Goal: Task Accomplishment & Management: Use online tool/utility

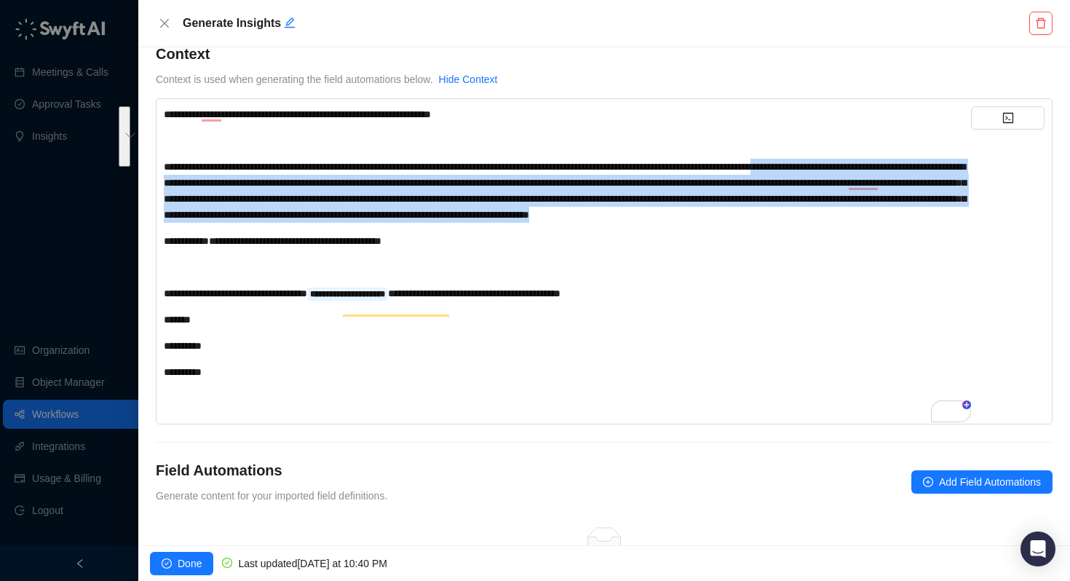
scroll to position [28, 0]
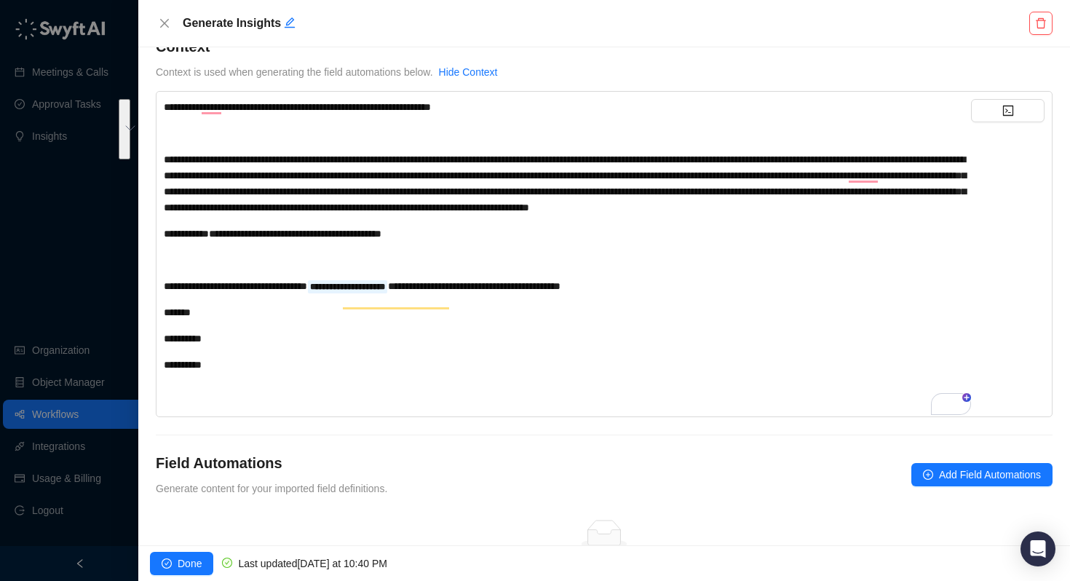
click at [450, 157] on span "**********" at bounding box center [565, 183] width 802 height 58
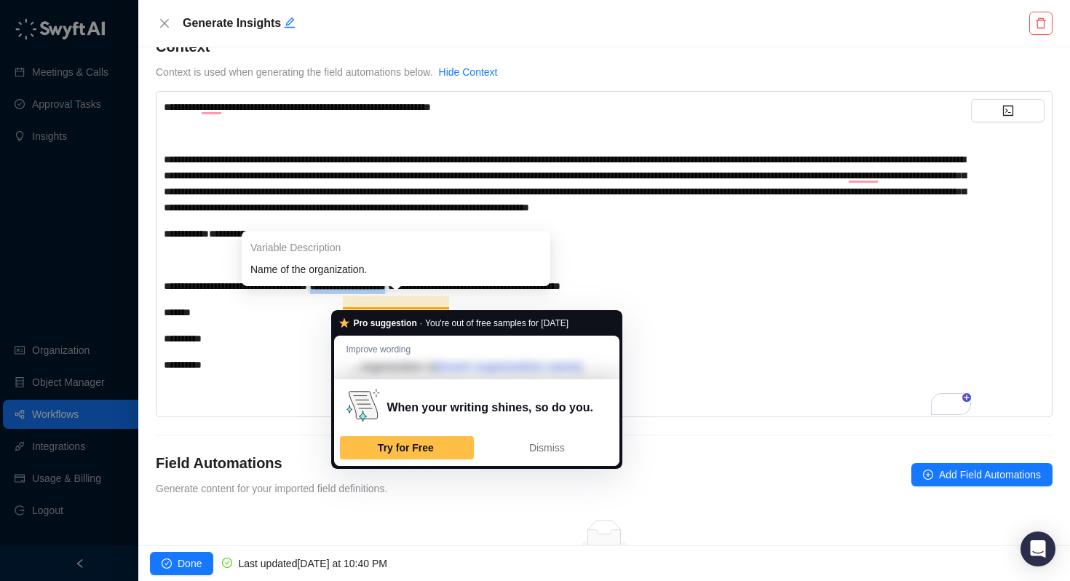
drag, startPoint x: 446, startPoint y: 302, endPoint x: 347, endPoint y: 297, distance: 99.1
click at [347, 294] on div "**********" at bounding box center [567, 286] width 807 height 16
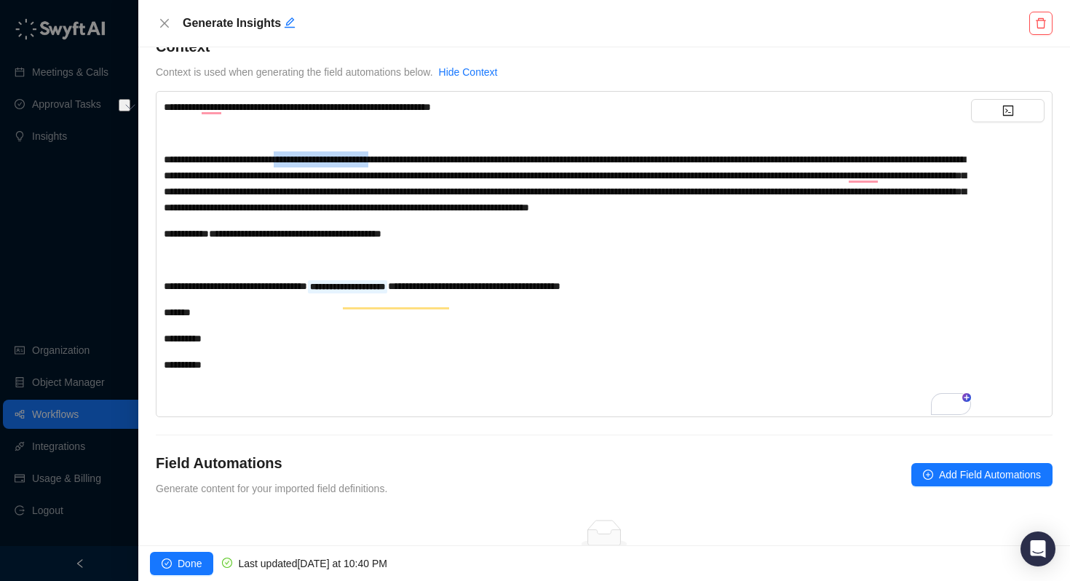
drag, startPoint x: 448, startPoint y: 159, endPoint x: 314, endPoint y: 158, distance: 133.2
click at [314, 158] on span "**********" at bounding box center [565, 183] width 802 height 58
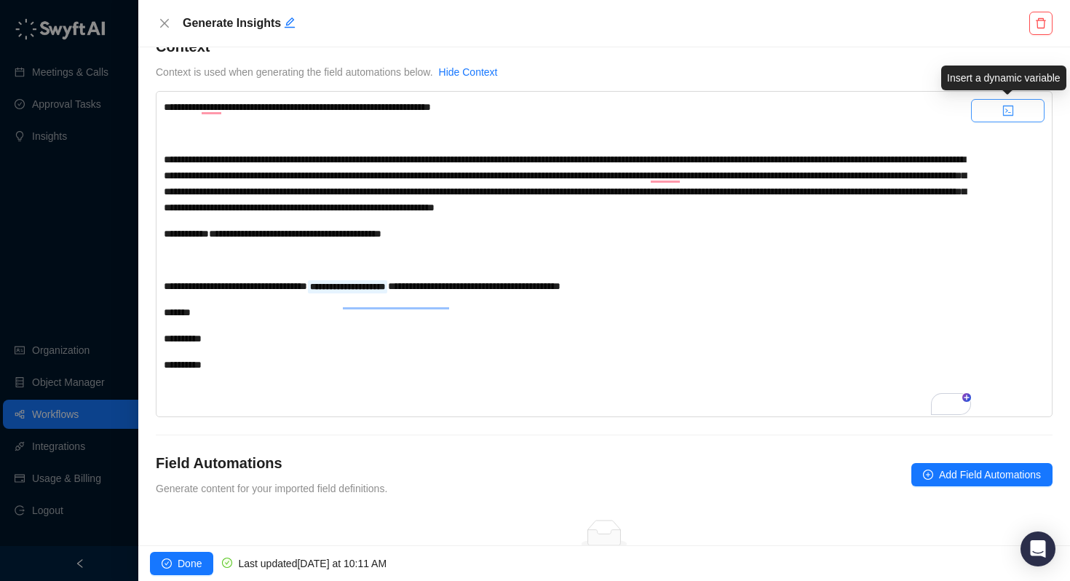
click at [1005, 106] on icon "code" at bounding box center [1008, 111] width 12 height 12
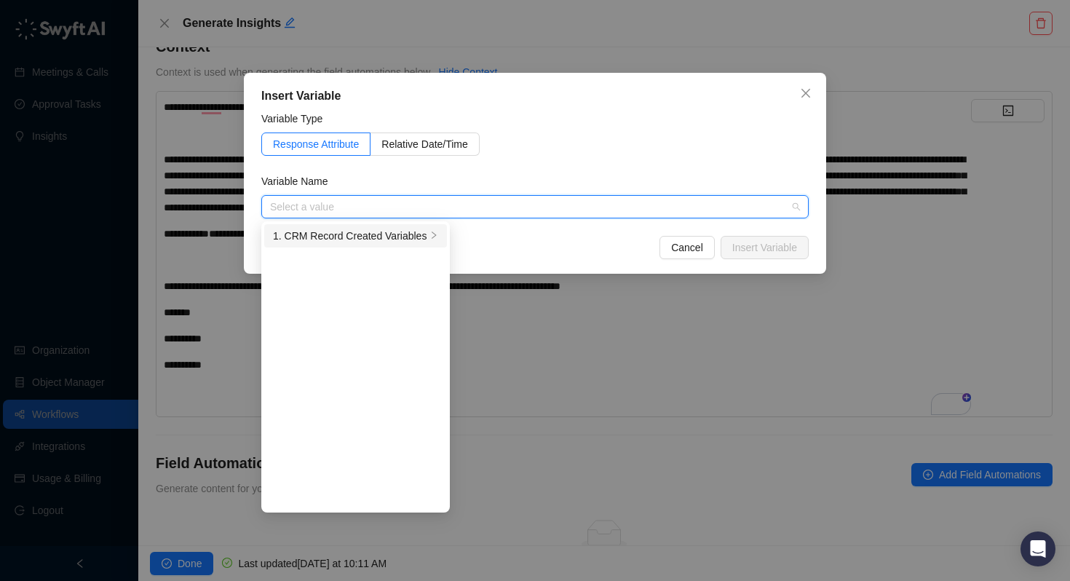
click at [360, 233] on div "1. CRM Record Created Variables" at bounding box center [350, 236] width 154 height 16
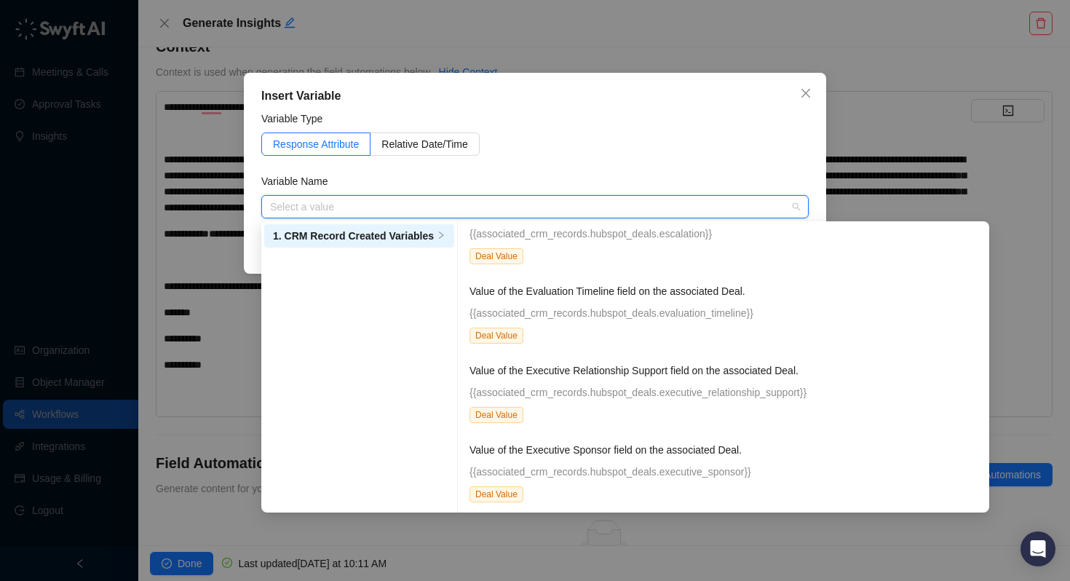
scroll to position [7012, 0]
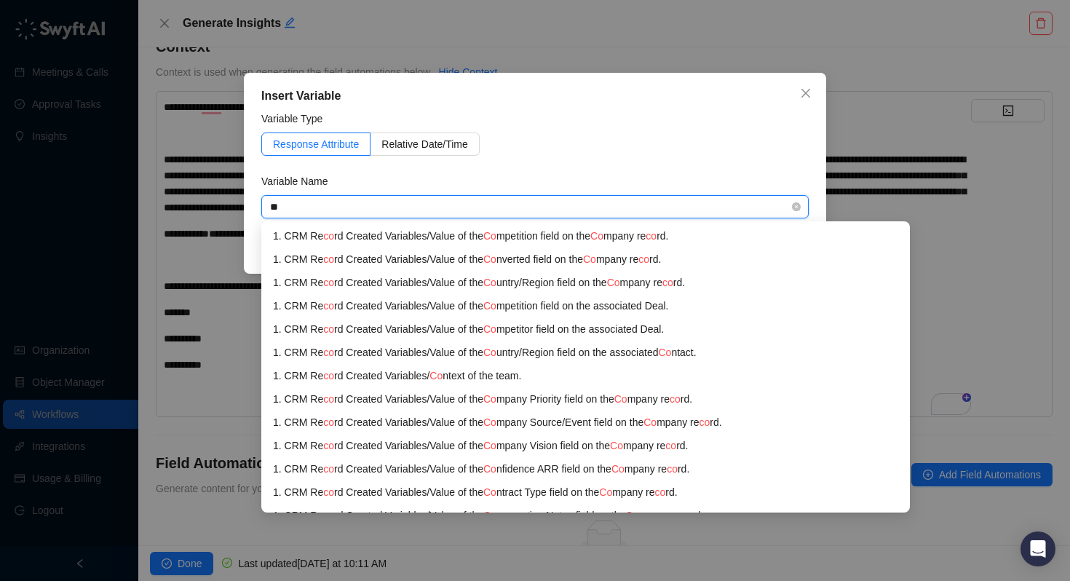
type input "*"
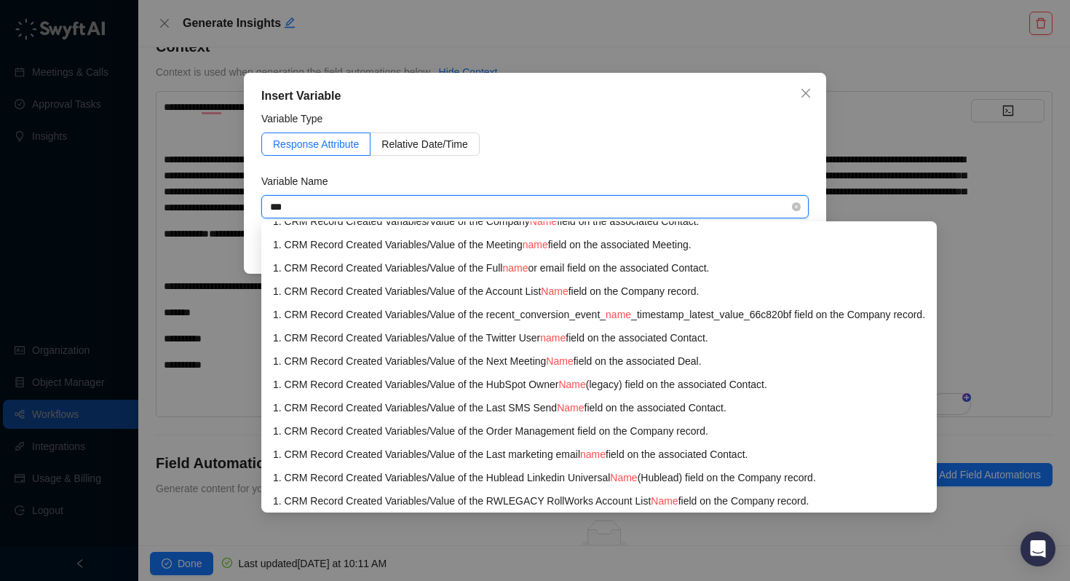
scroll to position [434, 0]
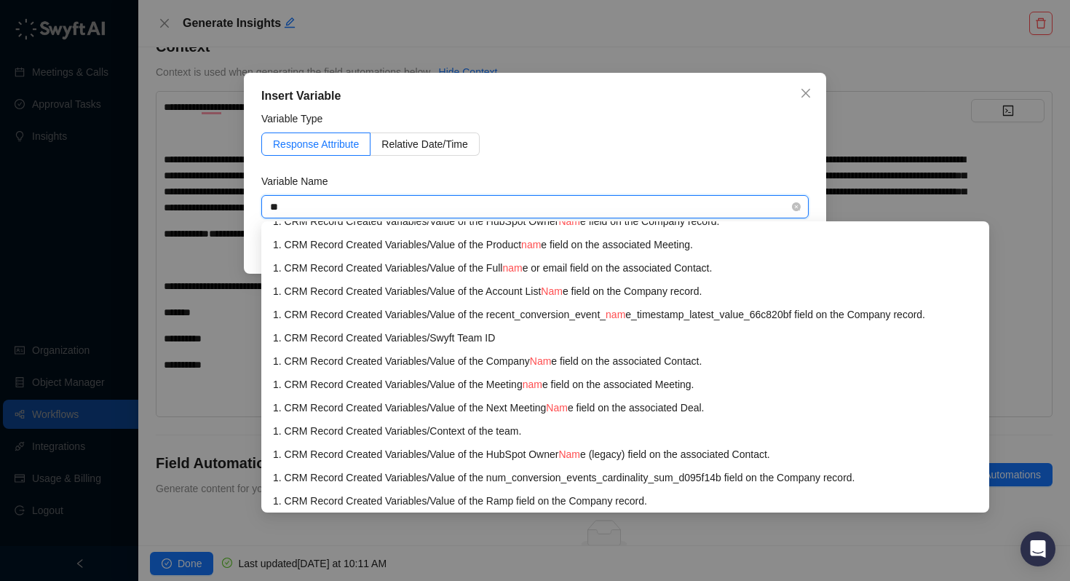
type input "*"
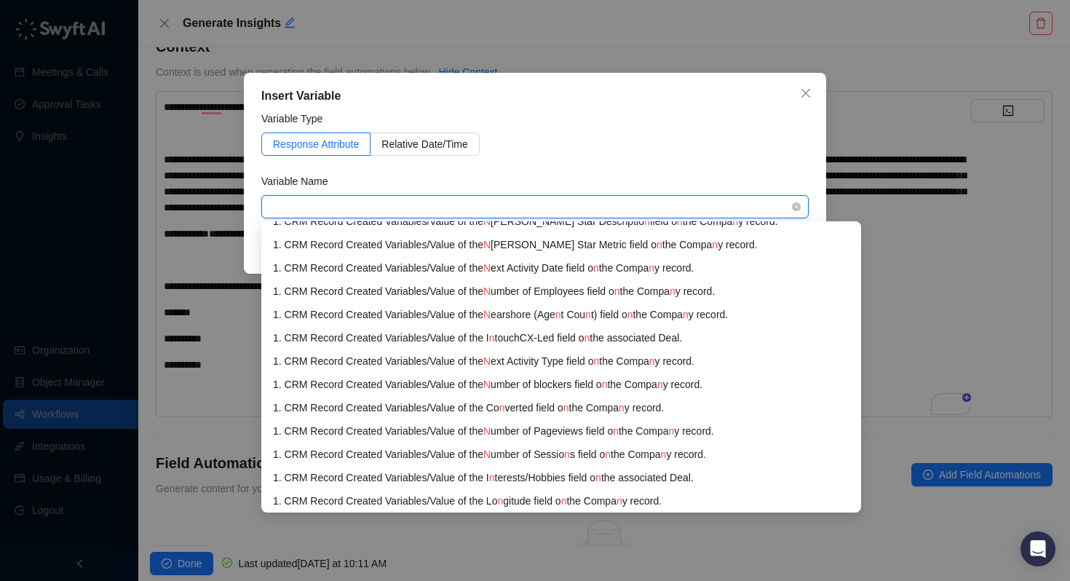
scroll to position [0, 0]
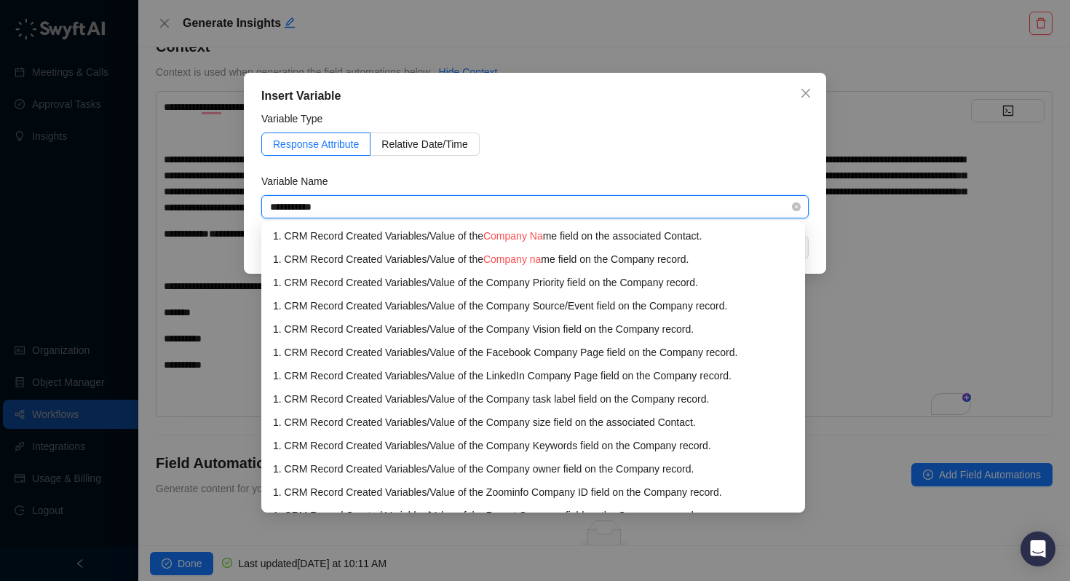
type input "**********"
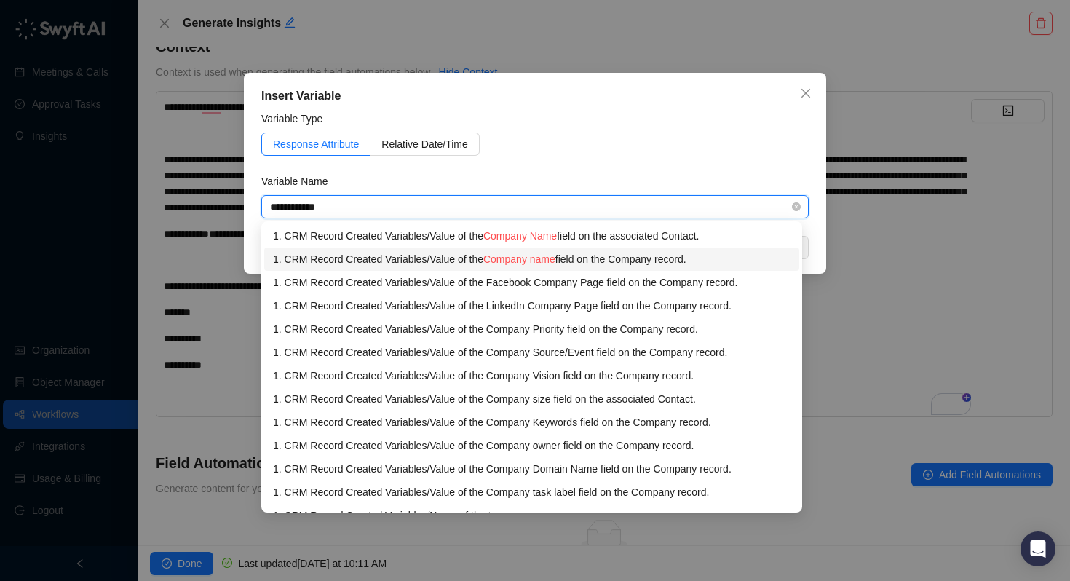
click at [577, 266] on div "1. CRM Record Created Variables / Value of the Company name field on the Compan…" at bounding box center [532, 259] width 518 height 16
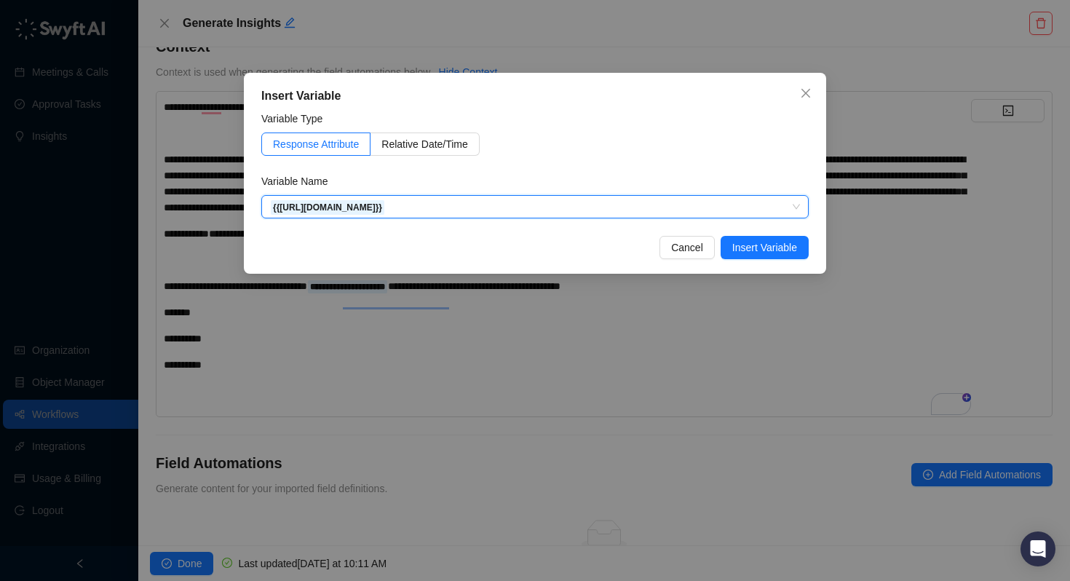
click at [531, 236] on div "Cancel Insert Variable" at bounding box center [534, 247] width 547 height 23
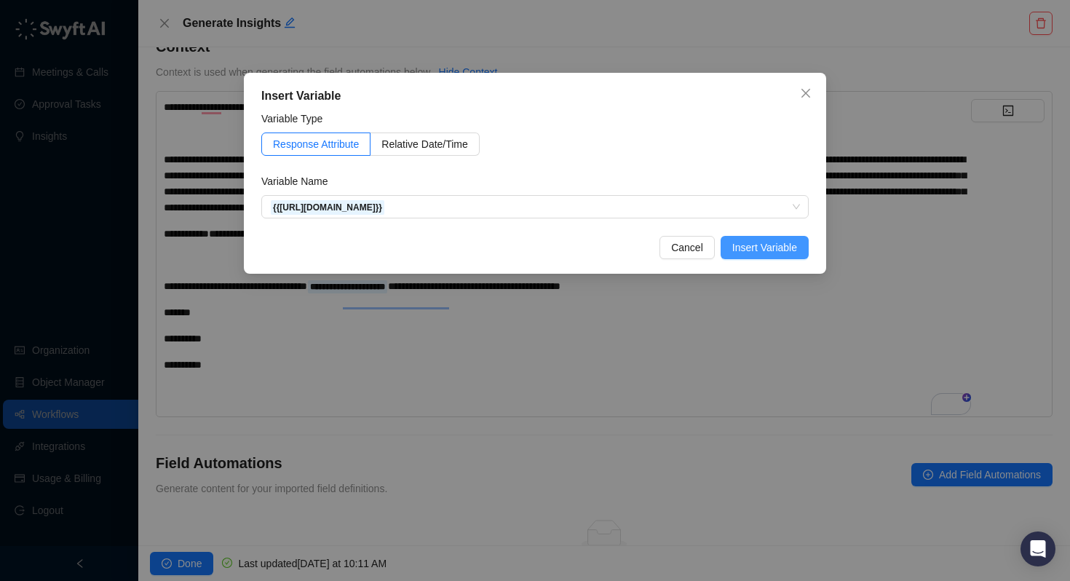
click at [754, 243] on span "Insert Variable" at bounding box center [764, 247] width 65 height 16
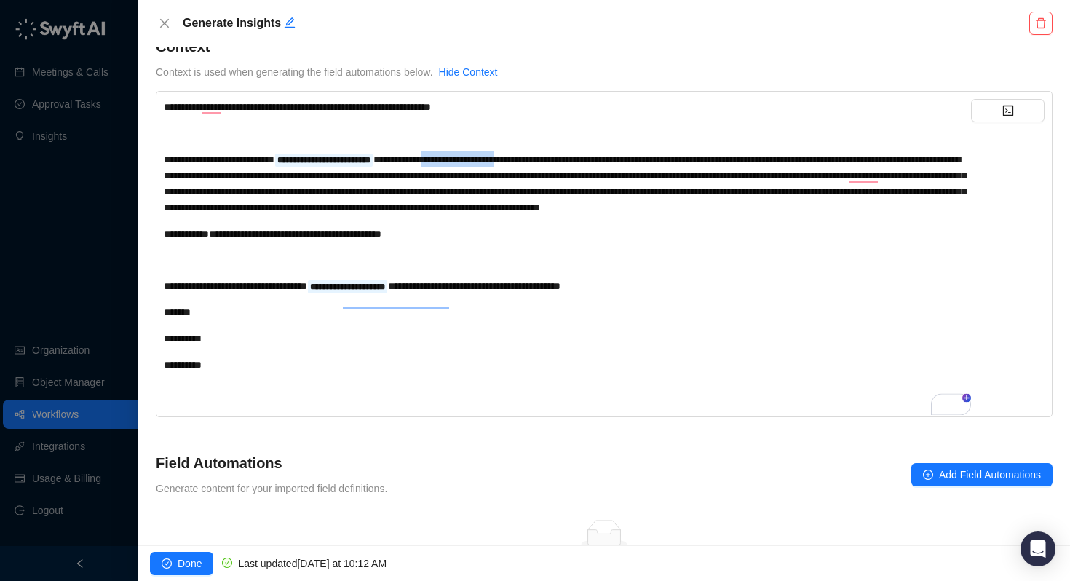
drag, startPoint x: 589, startPoint y: 160, endPoint x: 495, endPoint y: 158, distance: 93.9
click at [495, 158] on span "**********" at bounding box center [565, 183] width 802 height 58
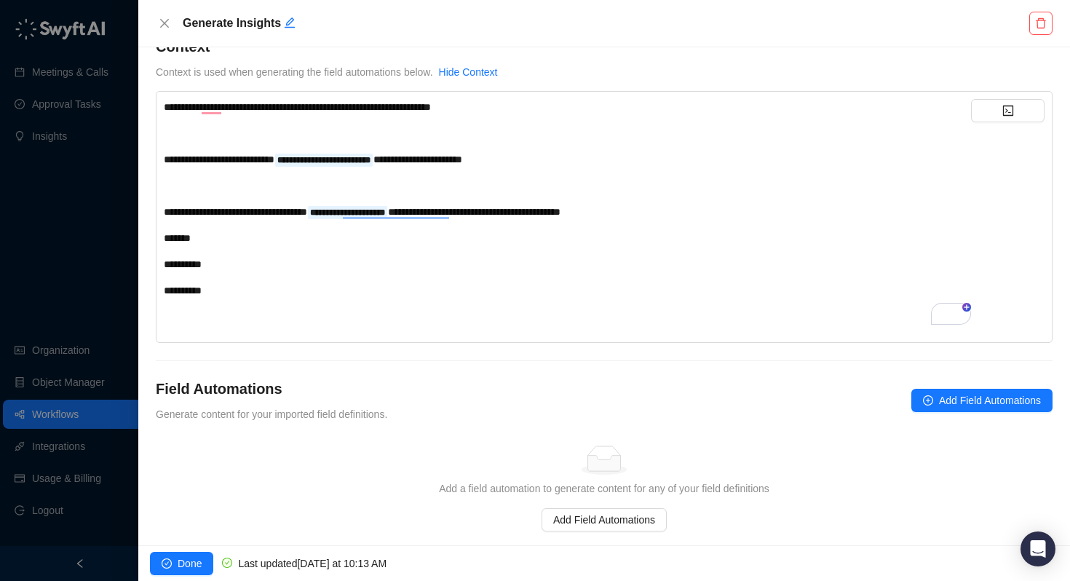
scroll to position [28, 0]
click at [1028, 111] on button "button" at bounding box center [1008, 110] width 74 height 23
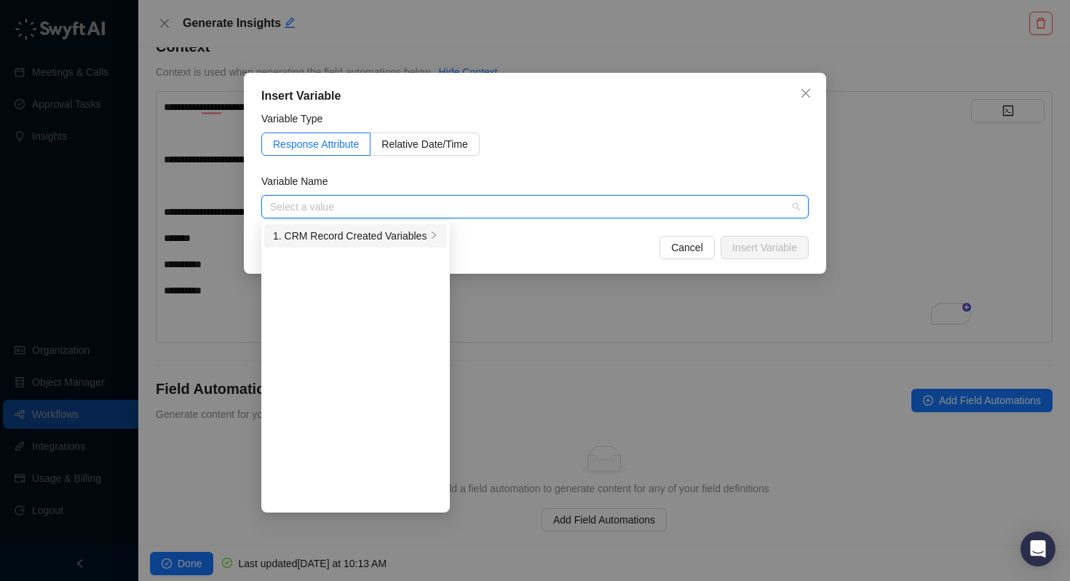
click at [403, 233] on div "1. CRM Record Created Variables" at bounding box center [350, 236] width 154 height 16
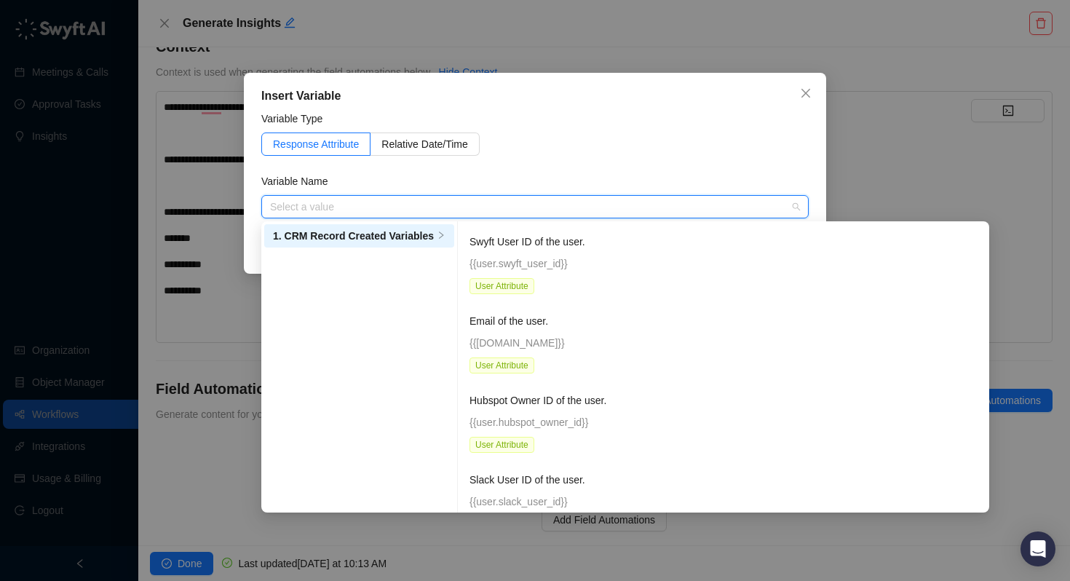
click at [403, 208] on input "search" at bounding box center [530, 207] width 521 height 22
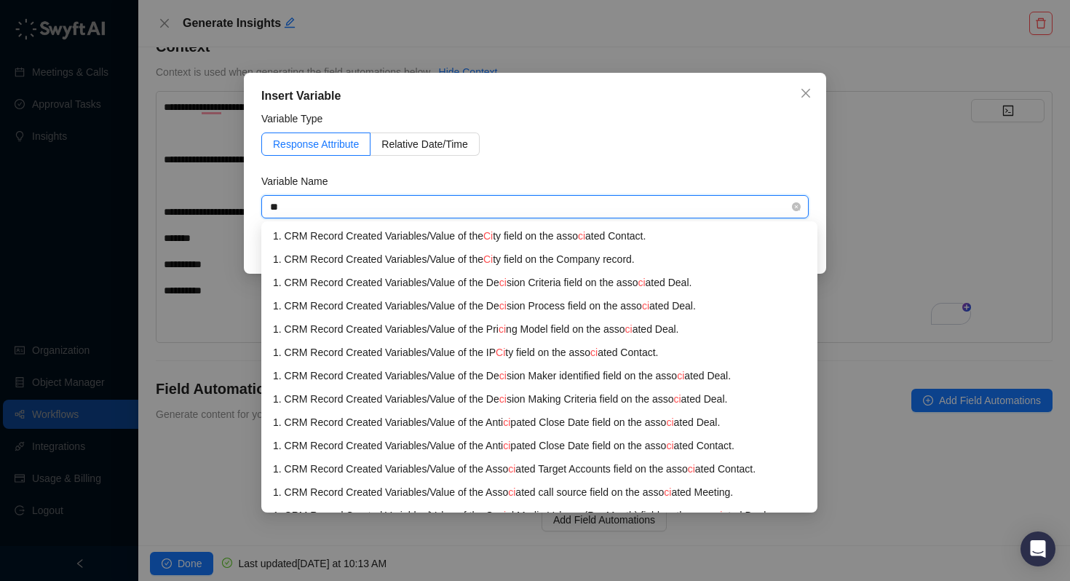
type input "*"
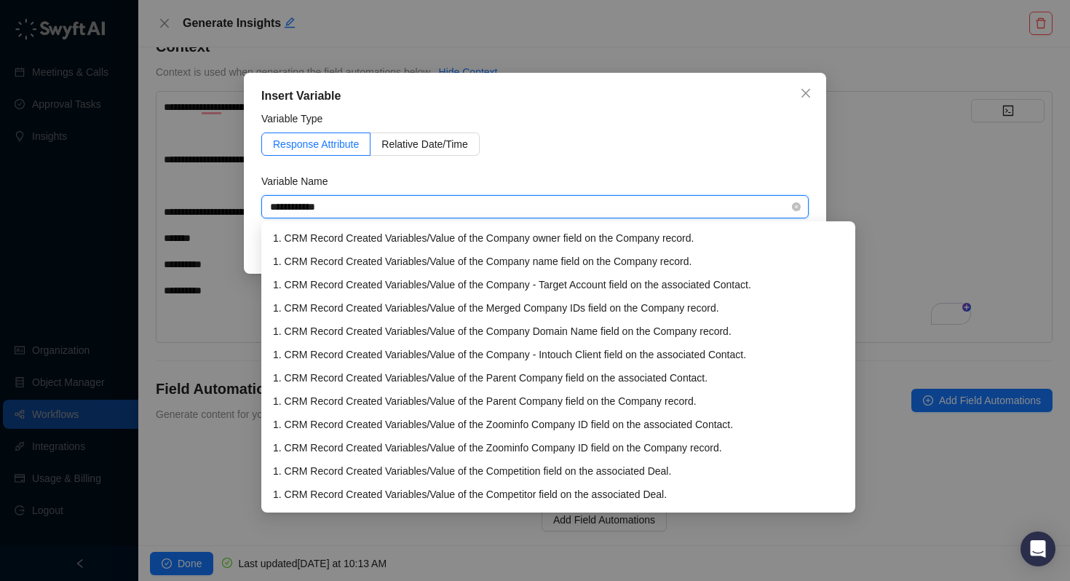
scroll to position [0, 0]
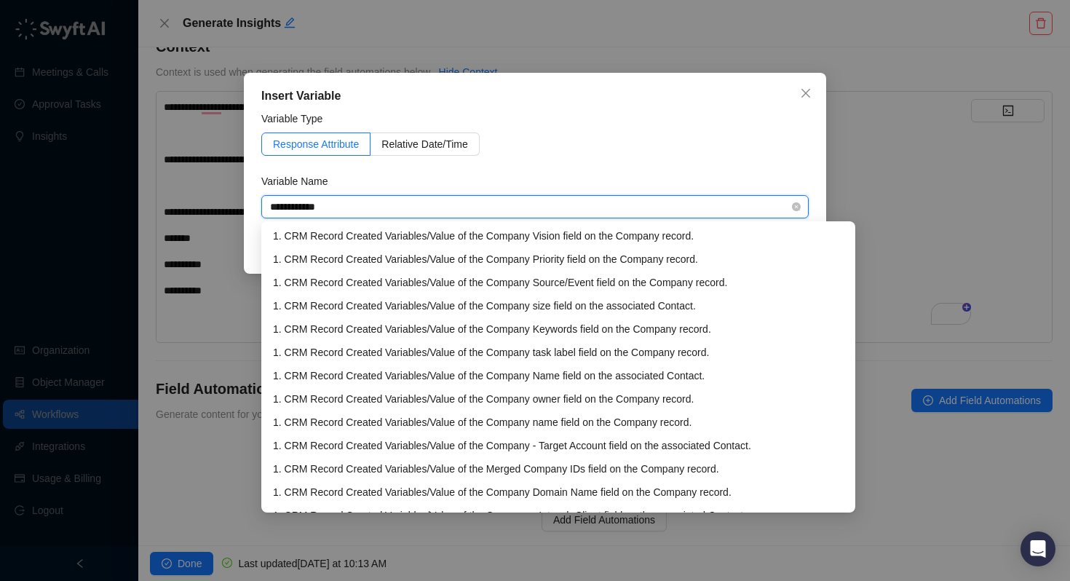
click at [348, 210] on input "**********" at bounding box center [530, 207] width 521 height 22
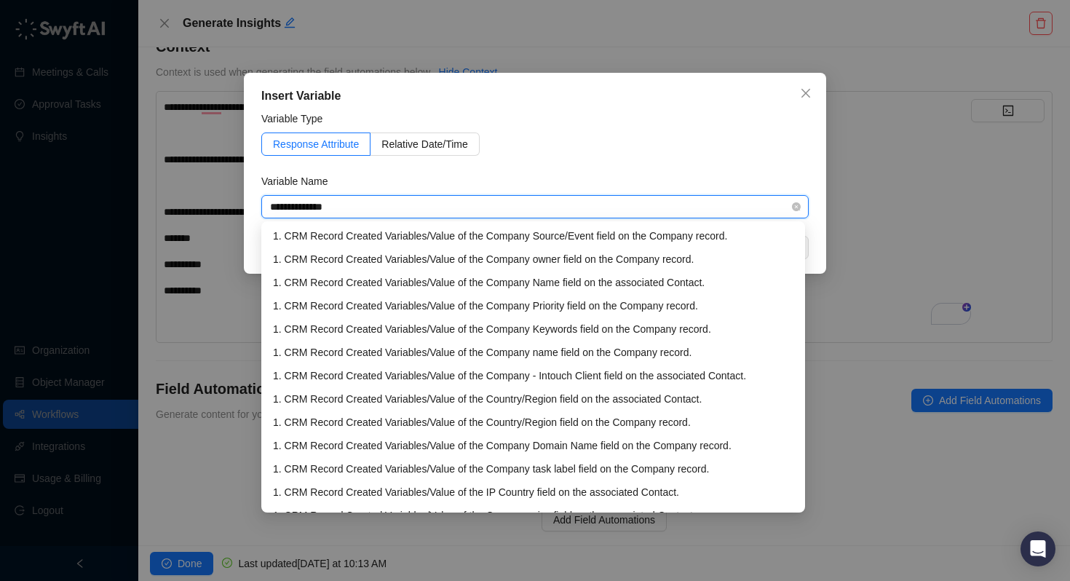
type input "**********"
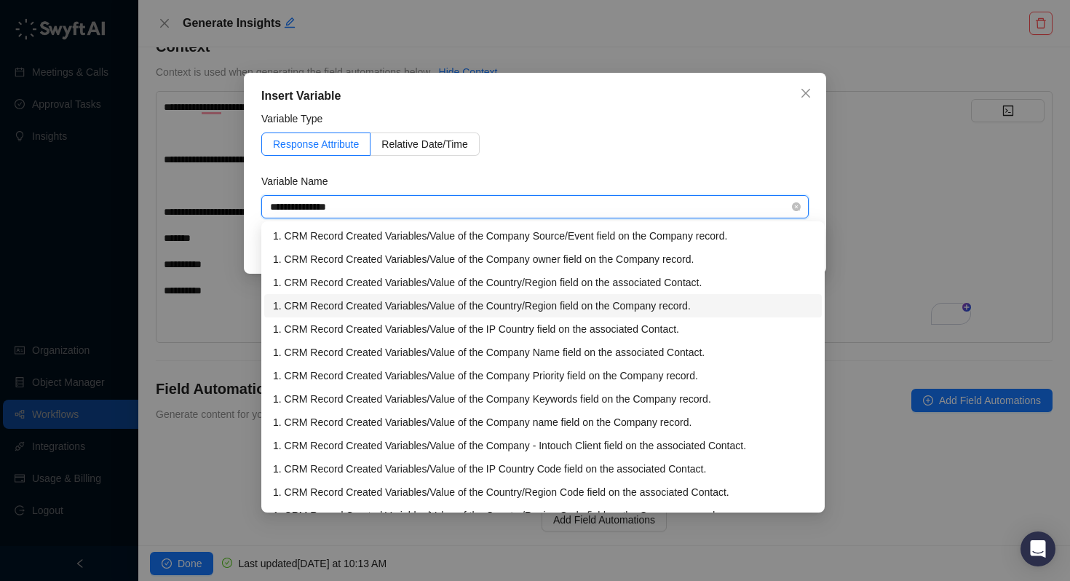
click at [518, 301] on div "1. CRM Record Created Variables / Value of the Country/Region field on the Comp…" at bounding box center [543, 306] width 540 height 16
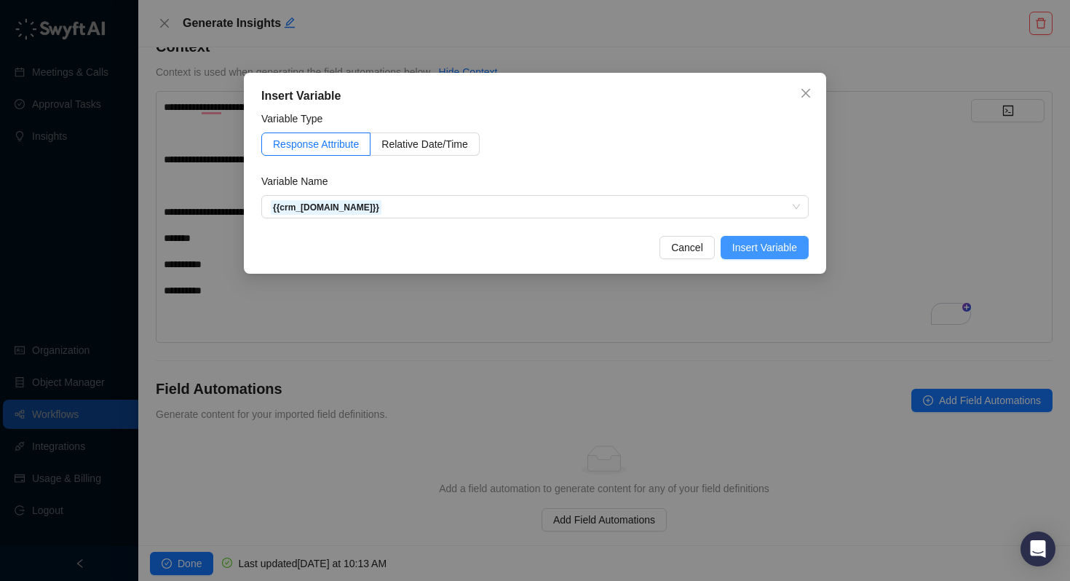
click at [744, 250] on span "Insert Variable" at bounding box center [764, 247] width 65 height 16
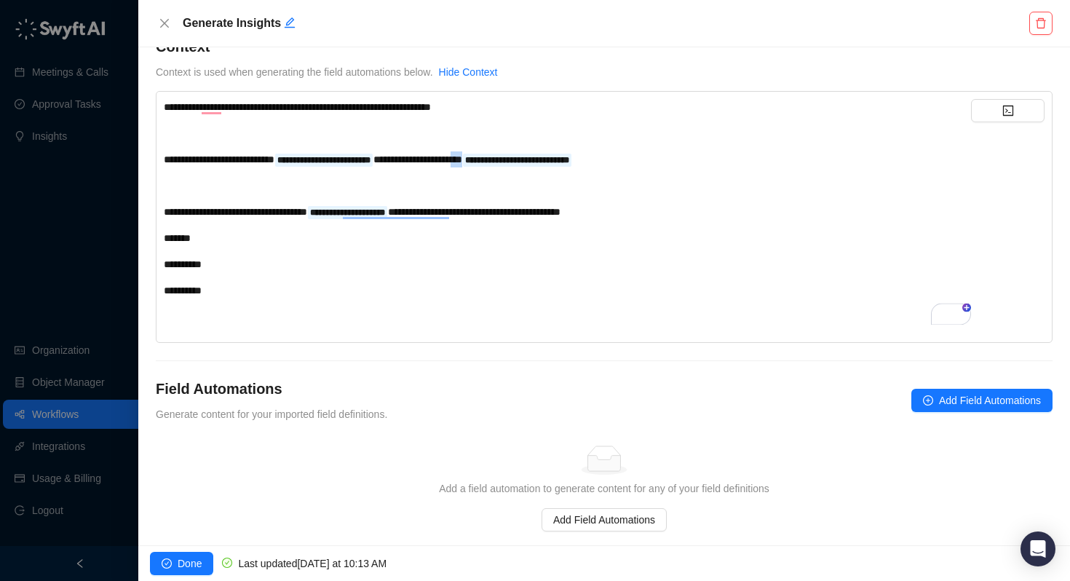
drag, startPoint x: 542, startPoint y: 161, endPoint x: 534, endPoint y: 160, distance: 8.8
click at [534, 160] on div "**********" at bounding box center [567, 159] width 807 height 16
click at [462, 160] on span "**********" at bounding box center [417, 159] width 89 height 10
drag, startPoint x: 492, startPoint y: 162, endPoint x: 539, endPoint y: 159, distance: 47.4
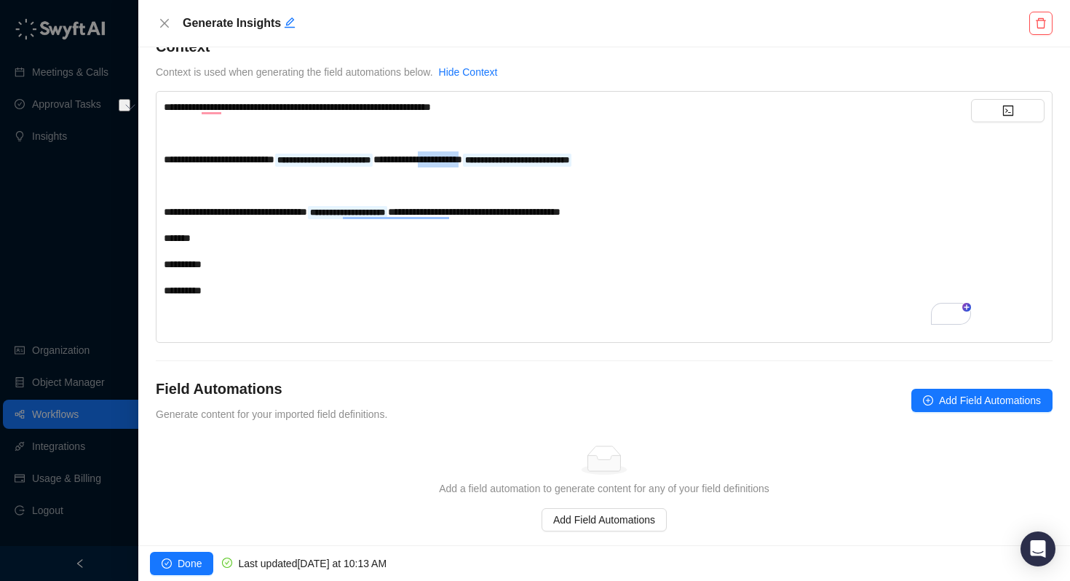
click at [462, 159] on span "**********" at bounding box center [417, 159] width 89 height 10
click at [713, 164] on div "**********" at bounding box center [567, 159] width 807 height 16
drag, startPoint x: 905, startPoint y: 162, endPoint x: 638, endPoint y: 154, distance: 267.3
click at [638, 154] on div "**********" at bounding box center [567, 159] width 807 height 16
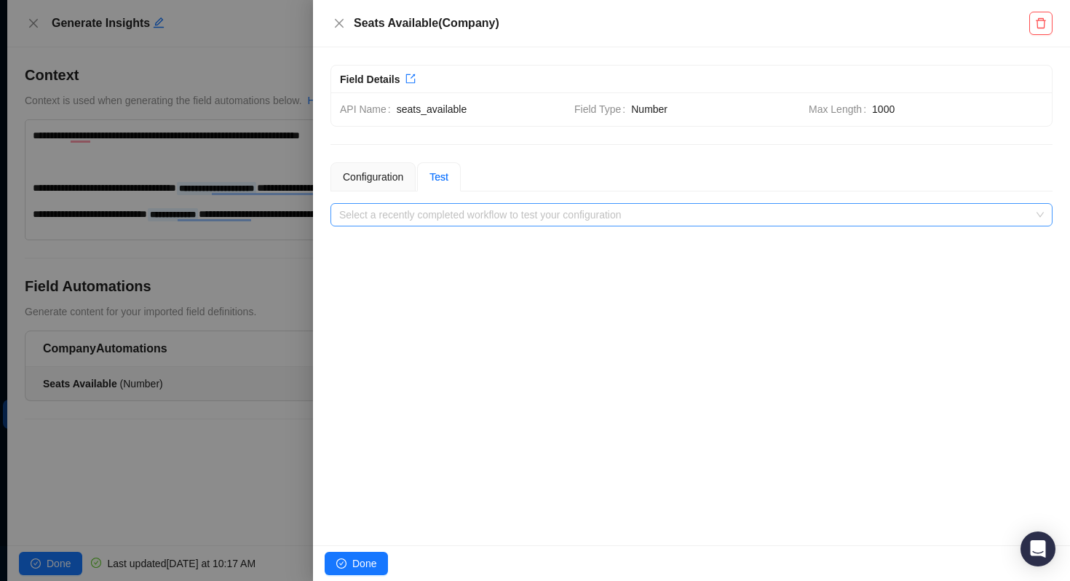
click at [434, 203] on div "Select a recently completed workflow to test your configuration" at bounding box center [691, 214] width 722 height 23
click at [434, 210] on input "search" at bounding box center [687, 215] width 696 height 22
click at [377, 175] on div "Configuration" at bounding box center [373, 177] width 60 height 16
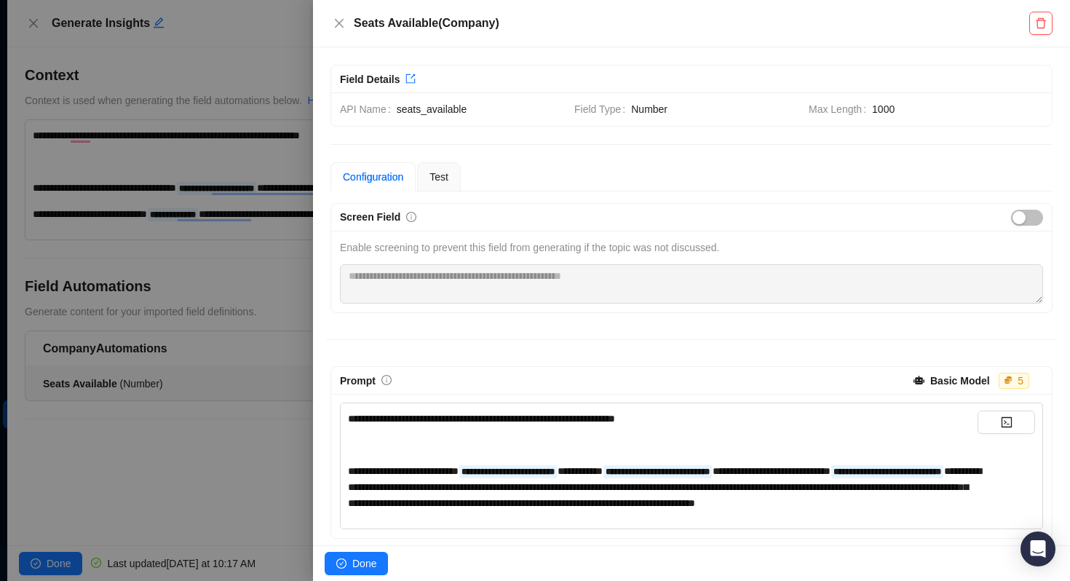
scroll to position [27, 0]
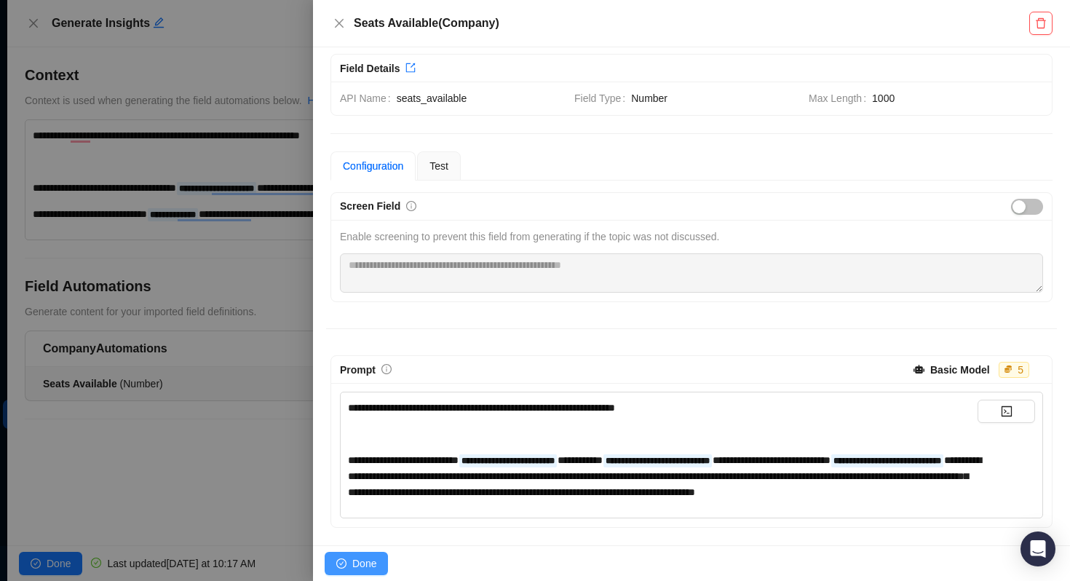
click at [356, 566] on span "Done" at bounding box center [364, 563] width 24 height 16
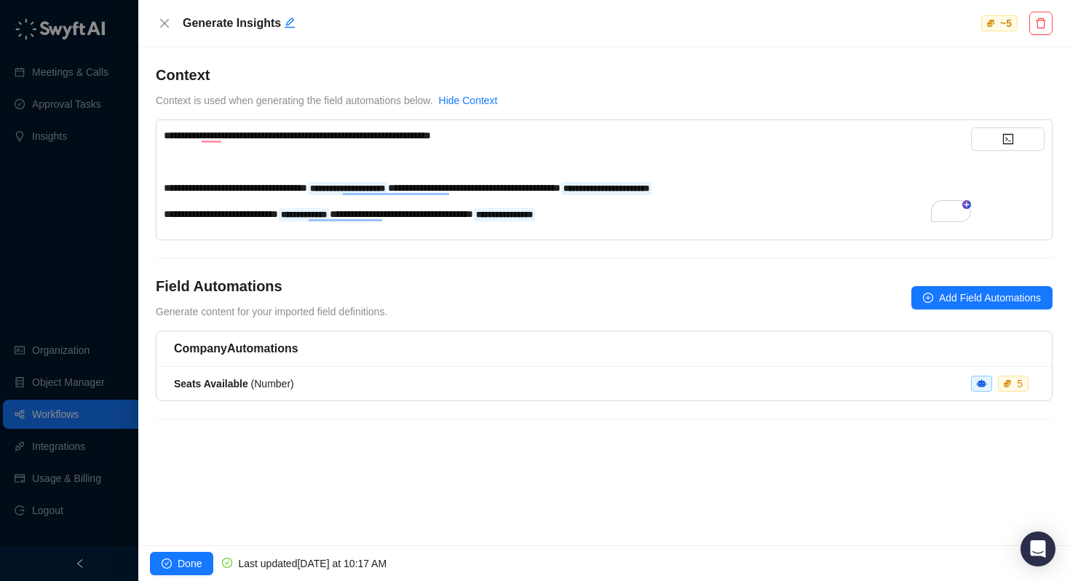
click at [546, 421] on div "Company Automations Seats Available ( Number ) 5" at bounding box center [604, 383] width 897 height 106
click at [175, 566] on button "Done" at bounding box center [181, 563] width 63 height 23
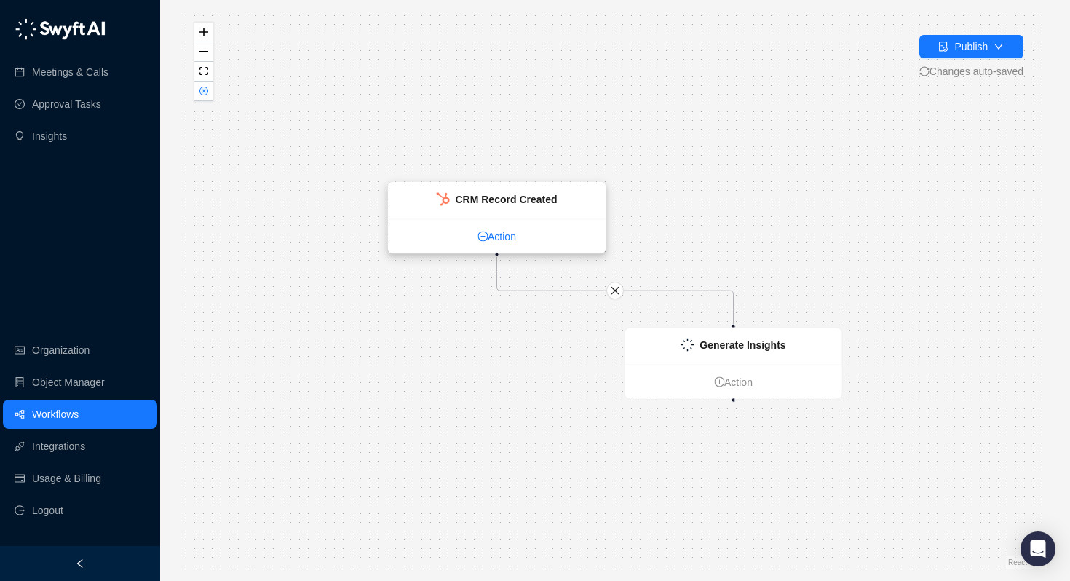
click at [499, 237] on link "Action" at bounding box center [497, 237] width 217 height 16
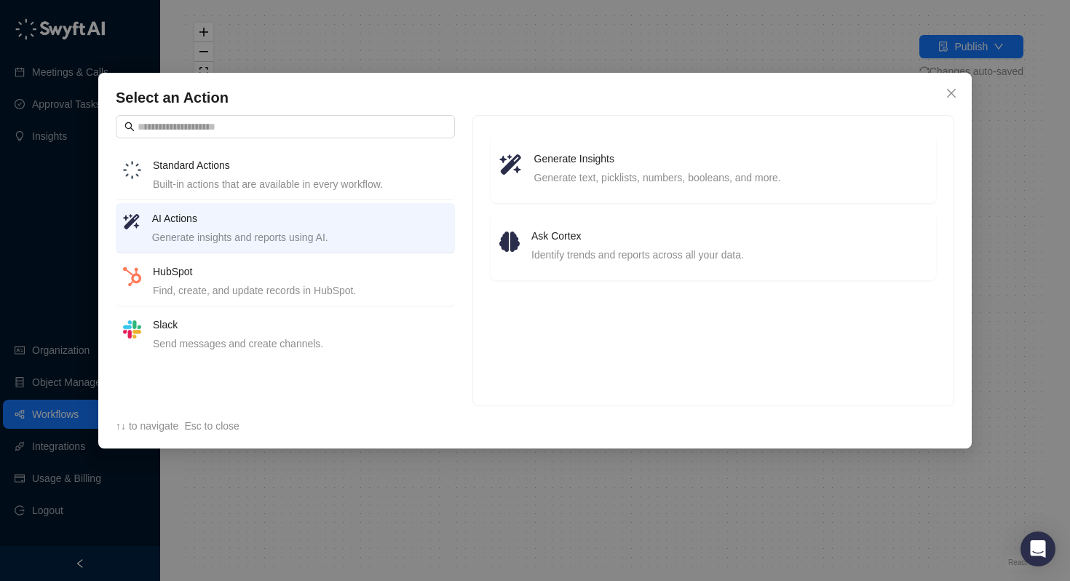
click at [322, 280] on div "HubSpot Find, create, and update records in HubSpot." at bounding box center [300, 281] width 295 height 35
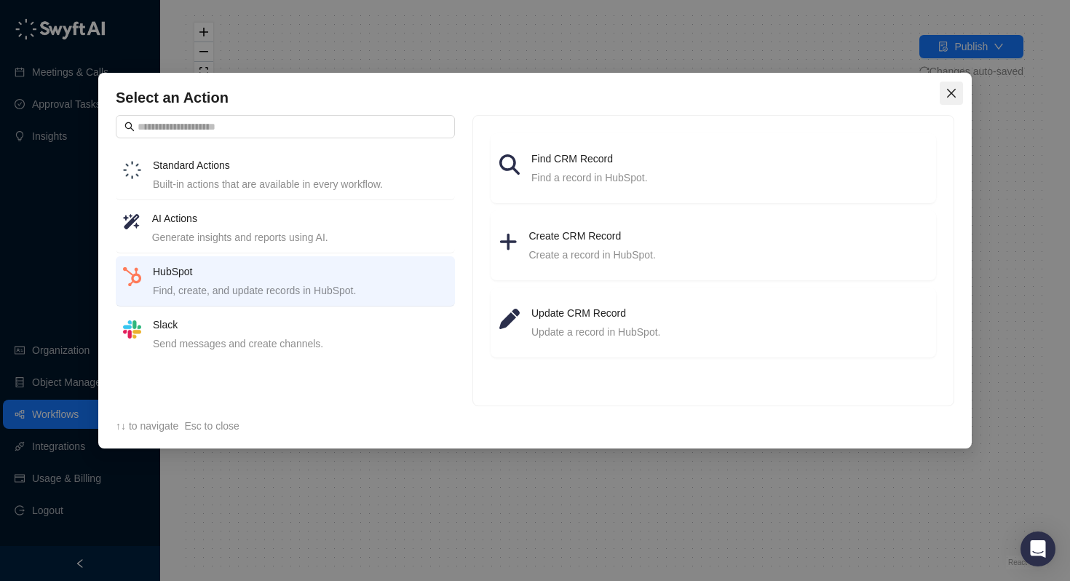
click at [948, 94] on icon "close" at bounding box center [952, 93] width 12 height 12
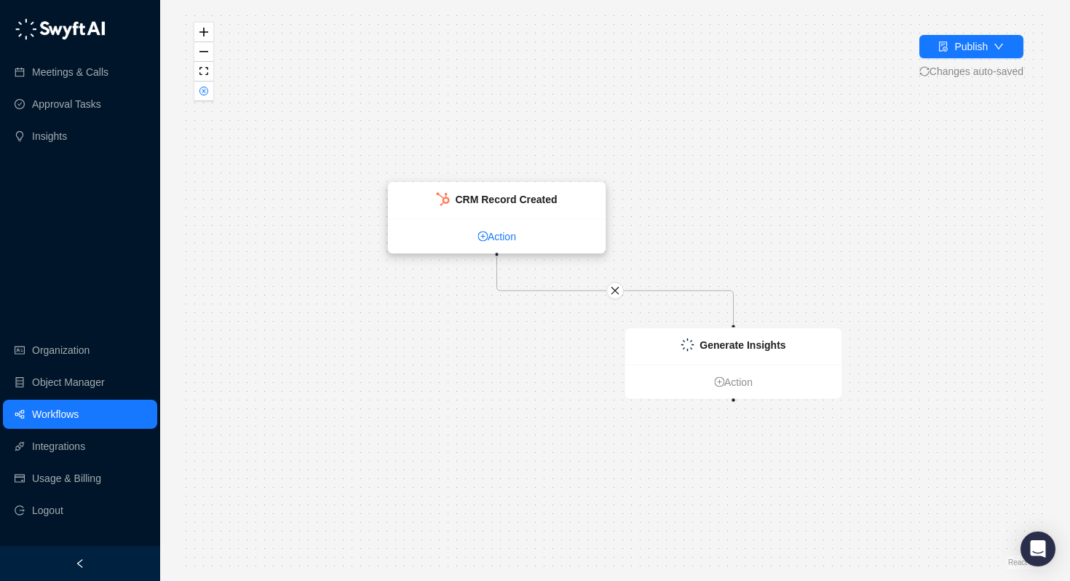
click at [549, 229] on link "Action" at bounding box center [497, 237] width 217 height 16
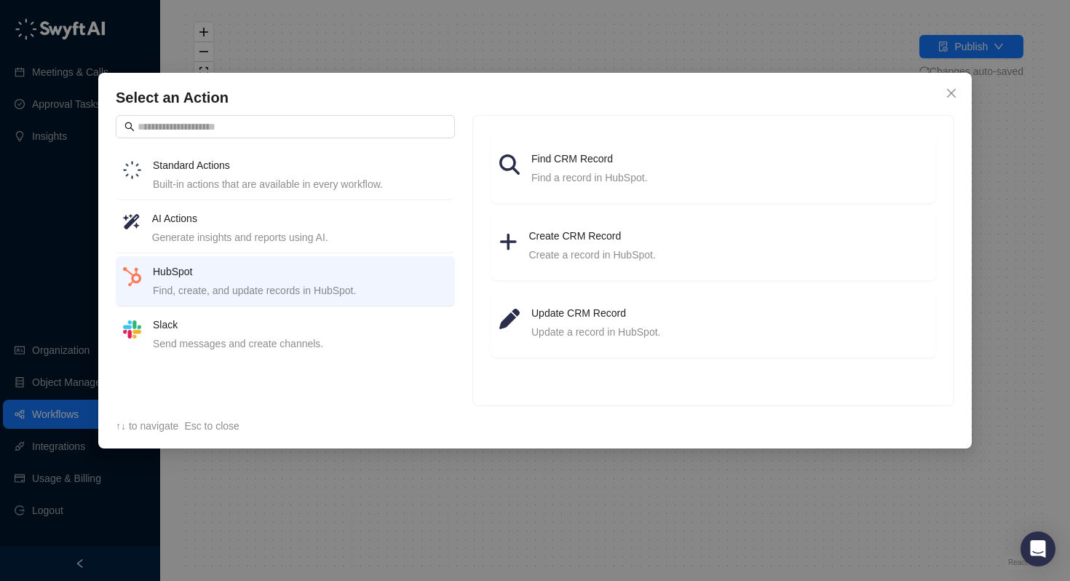
click at [377, 182] on div "Built-in actions that are available in every workflow." at bounding box center [300, 184] width 295 height 16
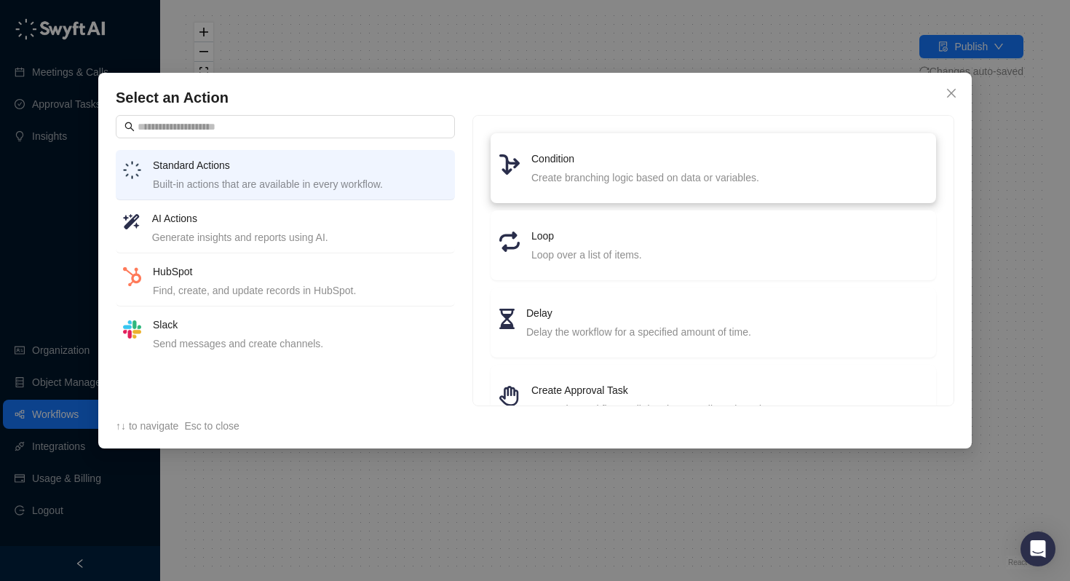
click at [608, 183] on div "Create branching logic based on data or variables." at bounding box center [729, 178] width 396 height 16
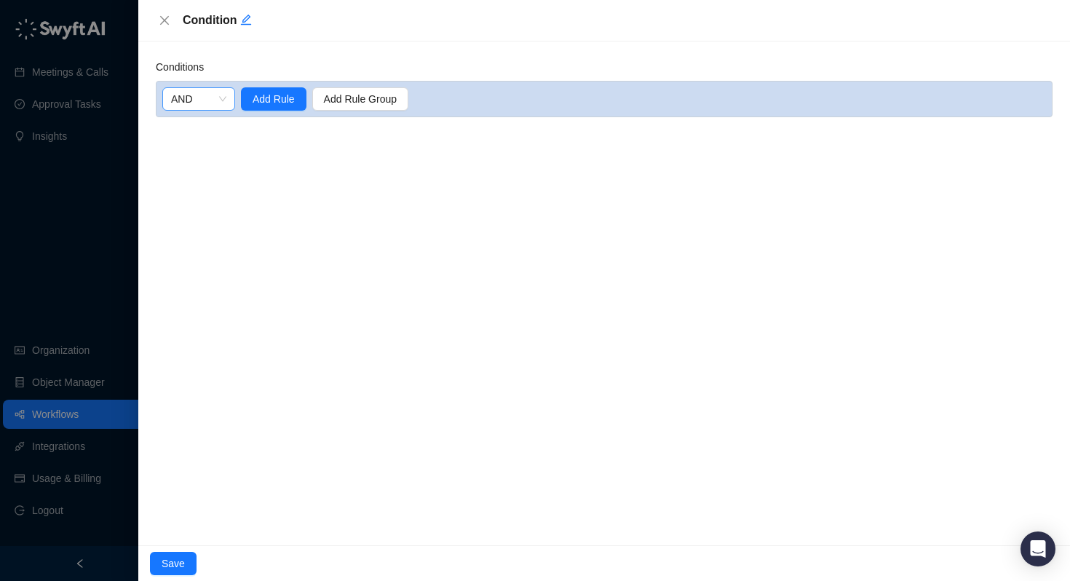
click at [207, 99] on span "AND" at bounding box center [198, 99] width 55 height 22
click at [207, 98] on span "AND" at bounding box center [198, 99] width 55 height 22
click at [274, 97] on span "Add Rule" at bounding box center [274, 99] width 42 height 16
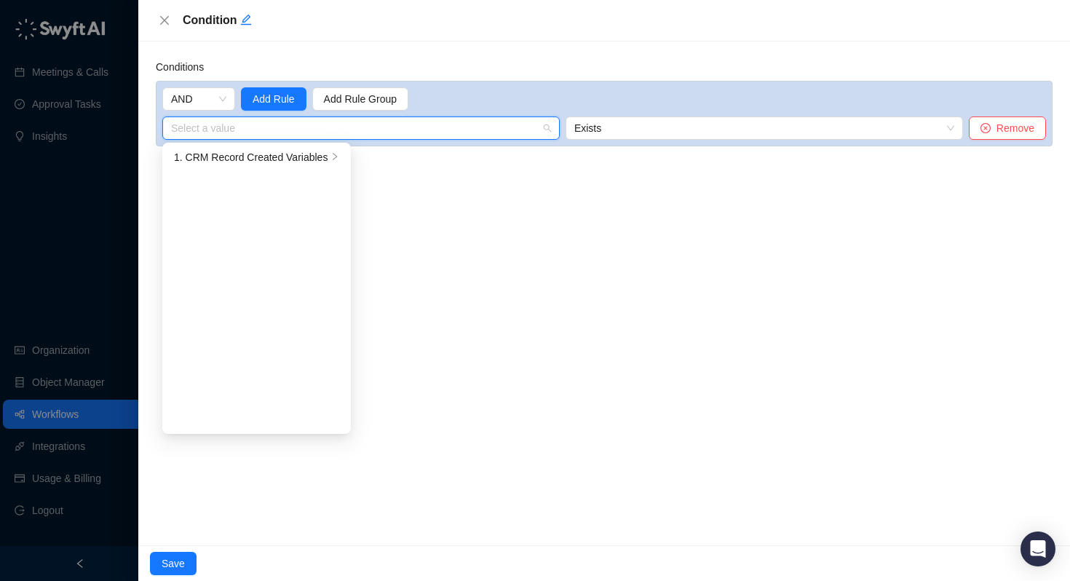
click at [448, 130] on input "search" at bounding box center [356, 128] width 371 height 22
click at [325, 158] on div "1. CRM Record Created Variables" at bounding box center [251, 157] width 154 height 16
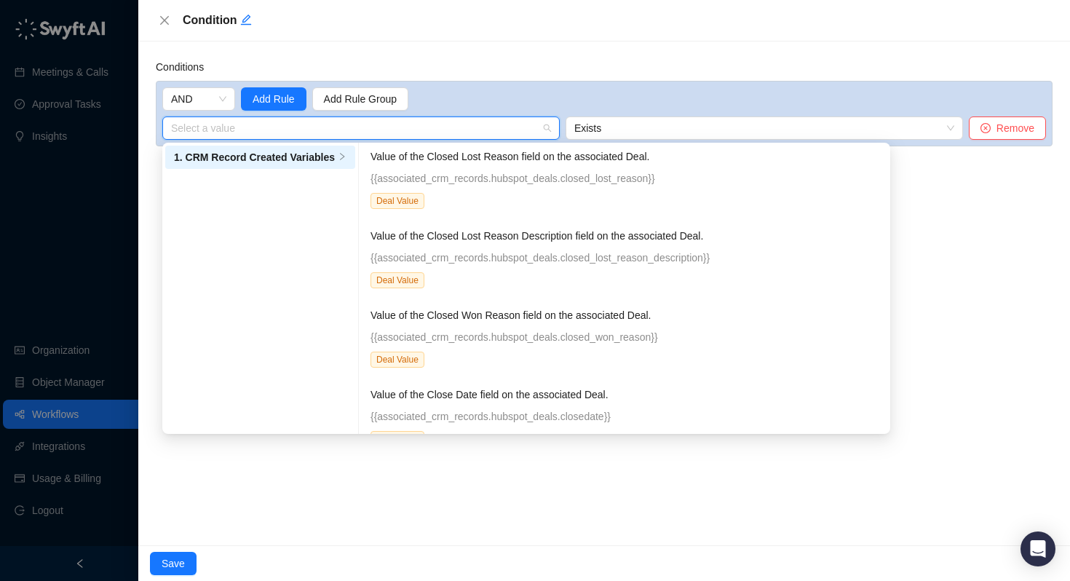
scroll to position [3533, 0]
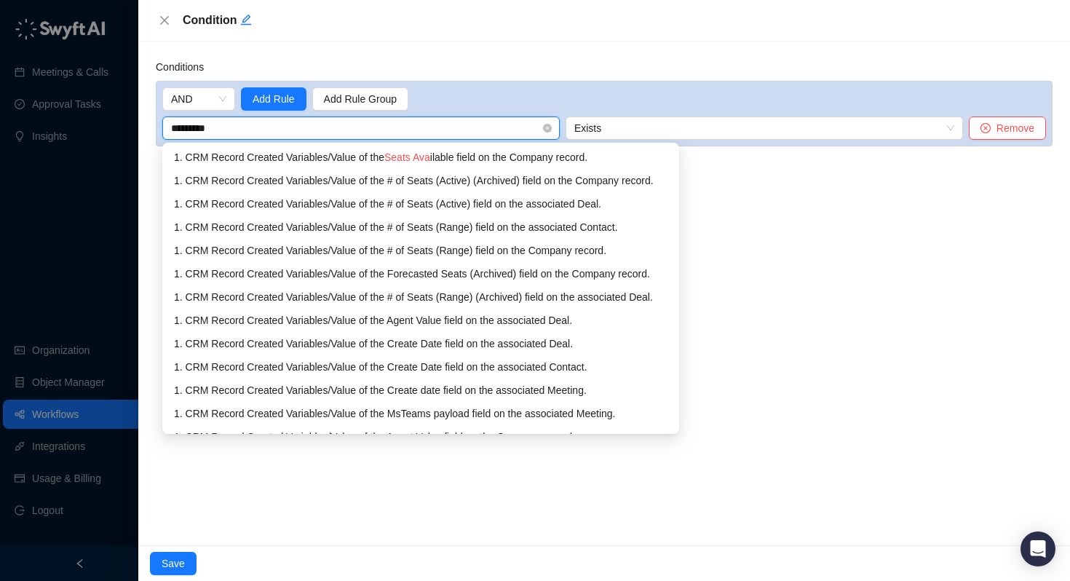
type input "**********"
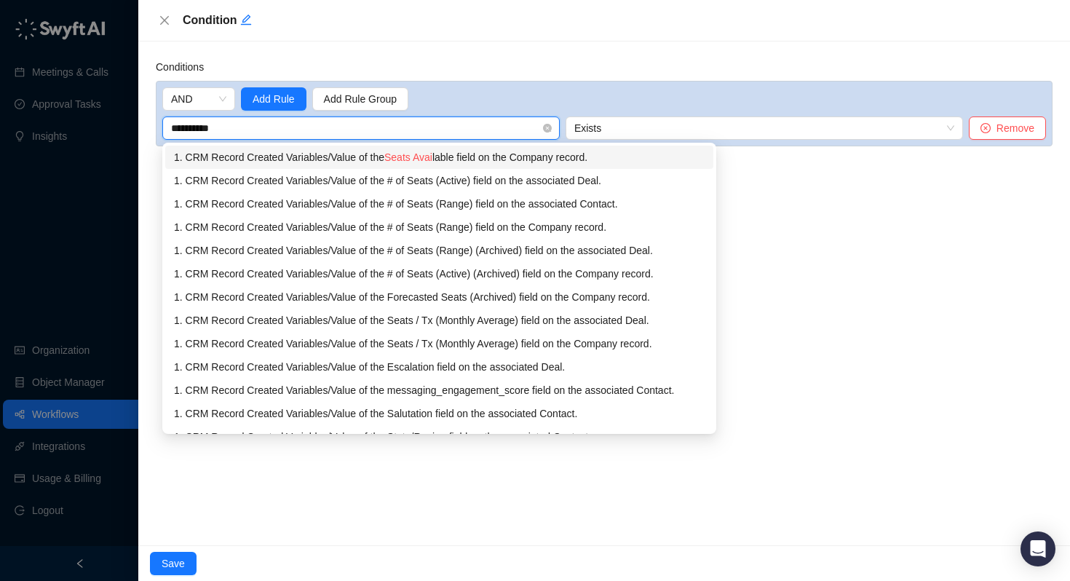
click at [545, 155] on div "1. CRM Record Created Variables / Value of the Seats Avai lable field on the Co…" at bounding box center [439, 157] width 531 height 16
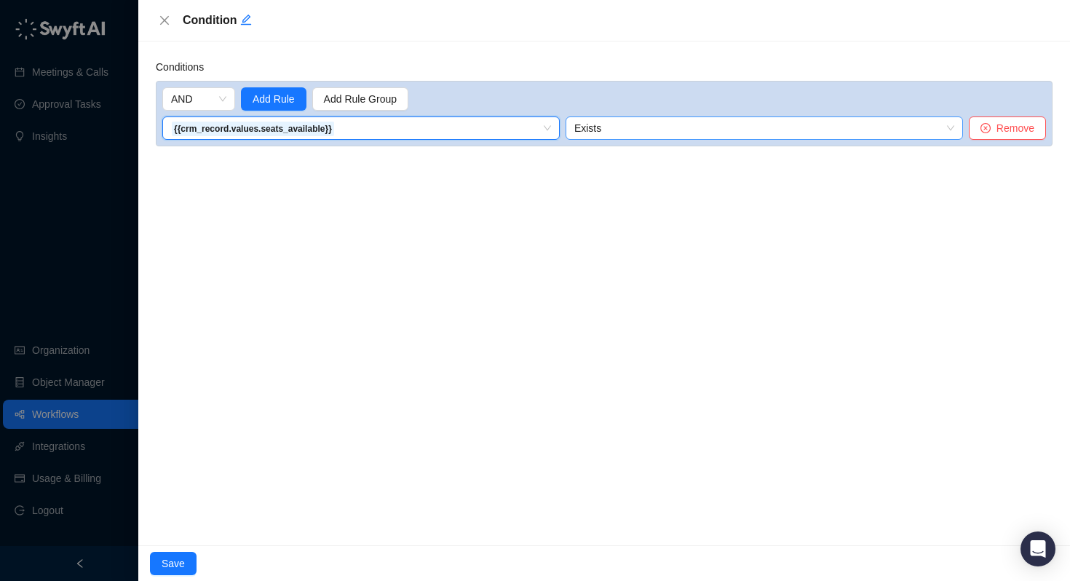
click at [630, 130] on span "Exists" at bounding box center [764, 128] width 380 height 22
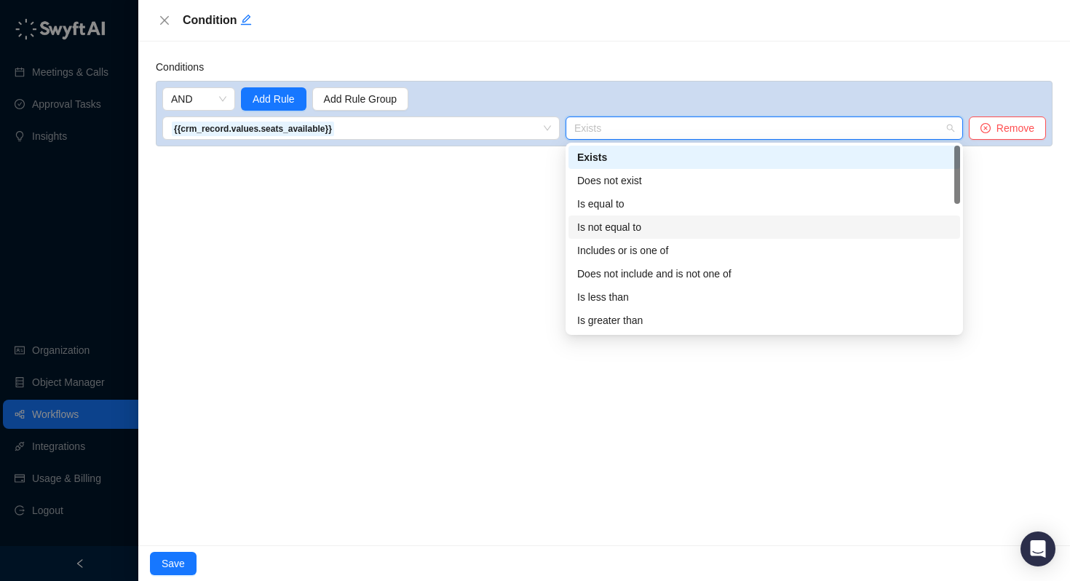
scroll to position [0, 0]
click at [619, 233] on div "Is not equal to" at bounding box center [764, 227] width 374 height 16
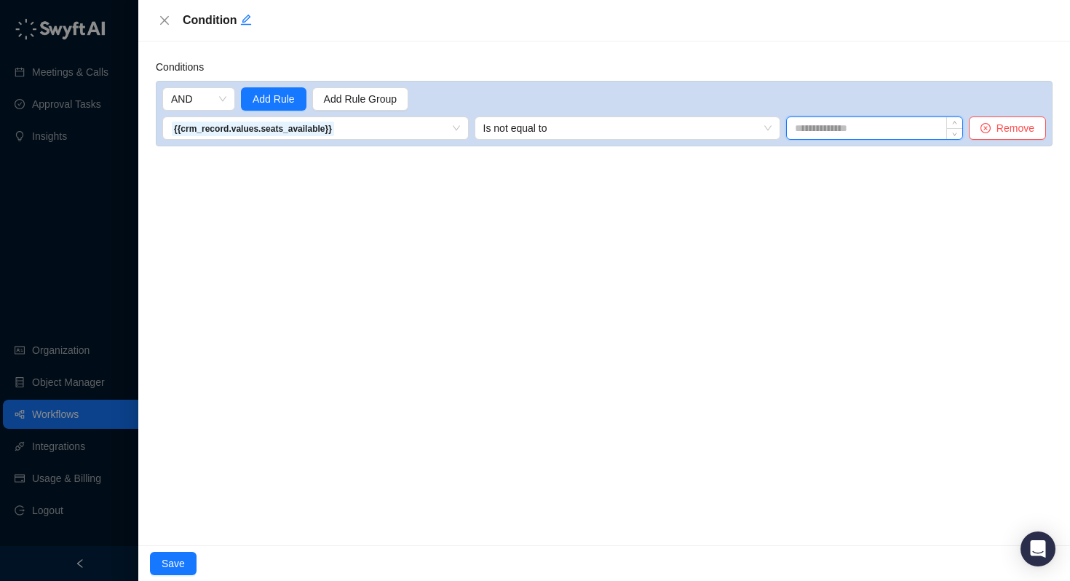
click at [839, 128] on input at bounding box center [874, 128] width 175 height 22
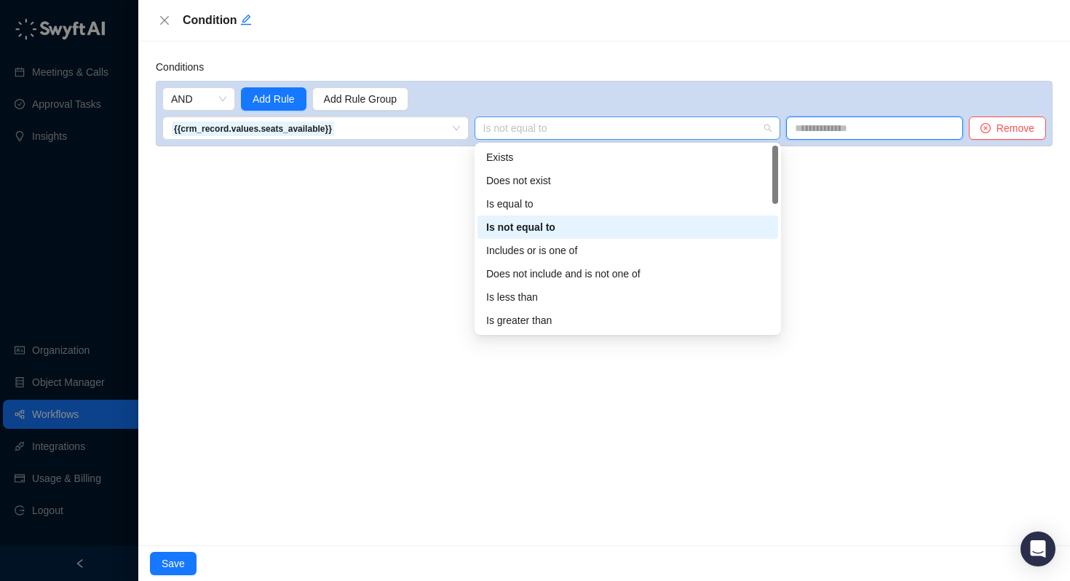
click at [691, 129] on span "Is not equal to" at bounding box center [627, 128] width 289 height 22
click at [593, 178] on div "Does not exist" at bounding box center [627, 181] width 283 height 16
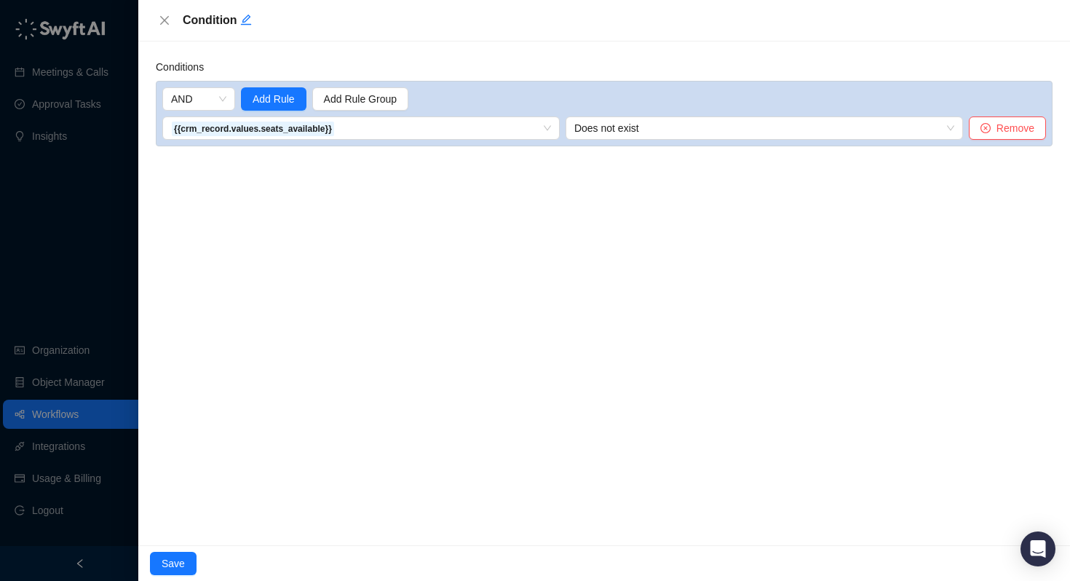
click at [603, 183] on div "Conditions AND Add Rule Add Rule Group {{crm_record.values.seats_available}} 1.…" at bounding box center [604, 293] width 932 height 504
click at [169, 566] on span "Save" at bounding box center [173, 563] width 23 height 16
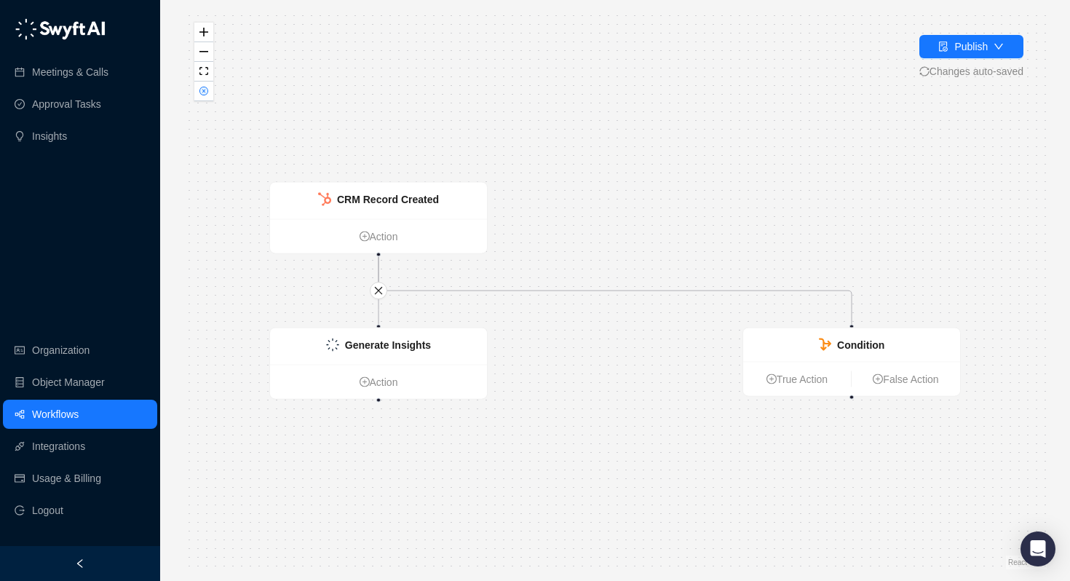
click at [546, 316] on div "CRM Record Created Action Condition True Action False Action Generate Insights …" at bounding box center [614, 291] width 863 height 558
click at [549, 290] on icon "Edge from 8c444170-7663-013e-6bb9-62639debec48 to 7f97a9a0-76c8-013e-6bda-62639…" at bounding box center [615, 291] width 473 height 68
click at [379, 311] on icon "Edge from 8c444170-7663-013e-6bb9-62639debec48 to b919d910-7663-013e-0803-02408…" at bounding box center [379, 291] width 0 height 68
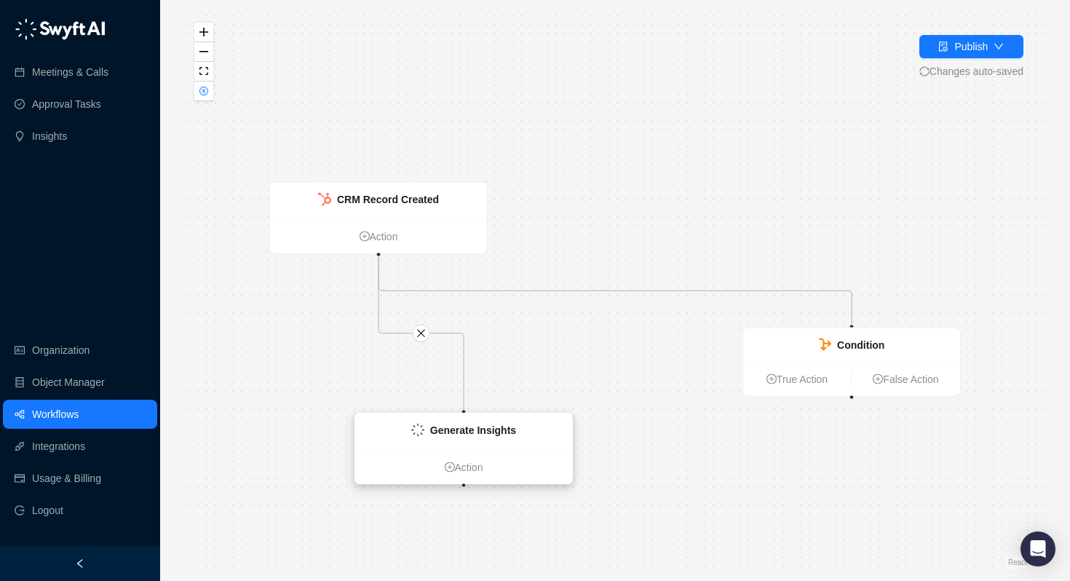
drag, startPoint x: 378, startPoint y: 339, endPoint x: 469, endPoint y: 453, distance: 146.1
click at [469, 436] on strong "Generate Insights" at bounding box center [473, 430] width 86 height 12
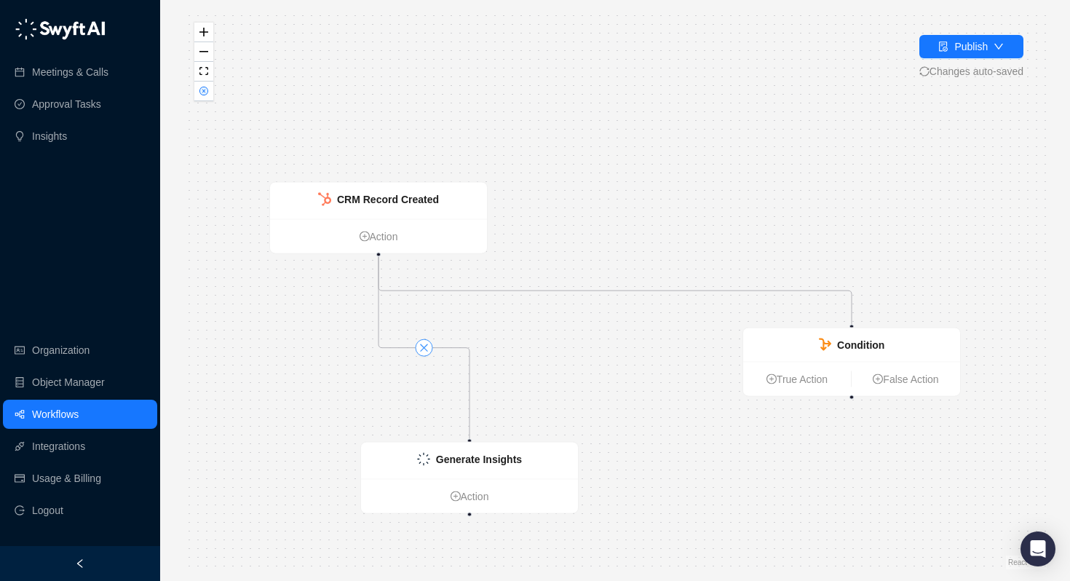
click at [424, 351] on icon "close" at bounding box center [424, 348] width 10 height 10
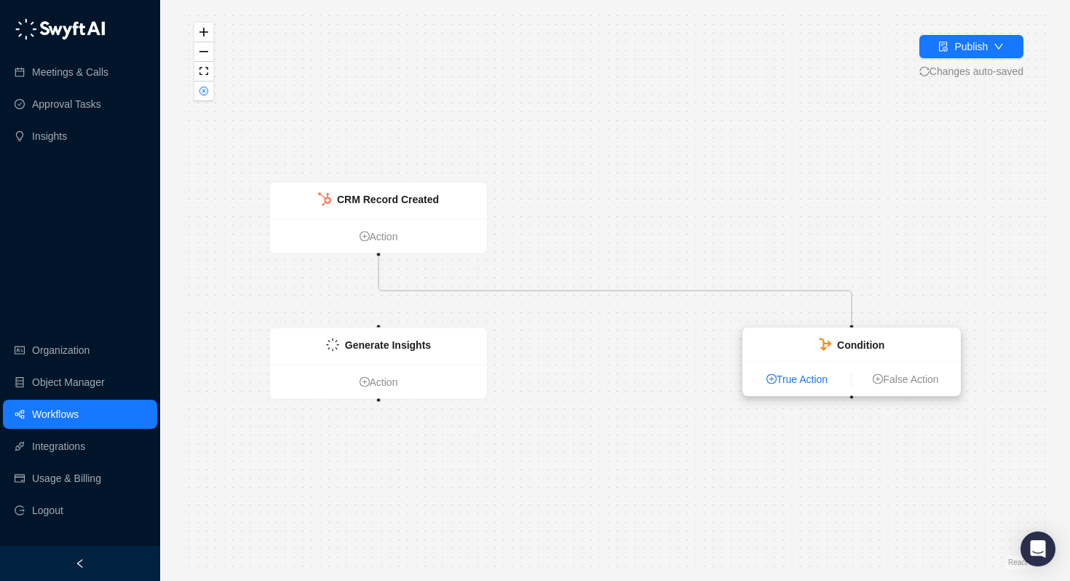
click at [804, 381] on link "True Action" at bounding box center [797, 379] width 108 height 16
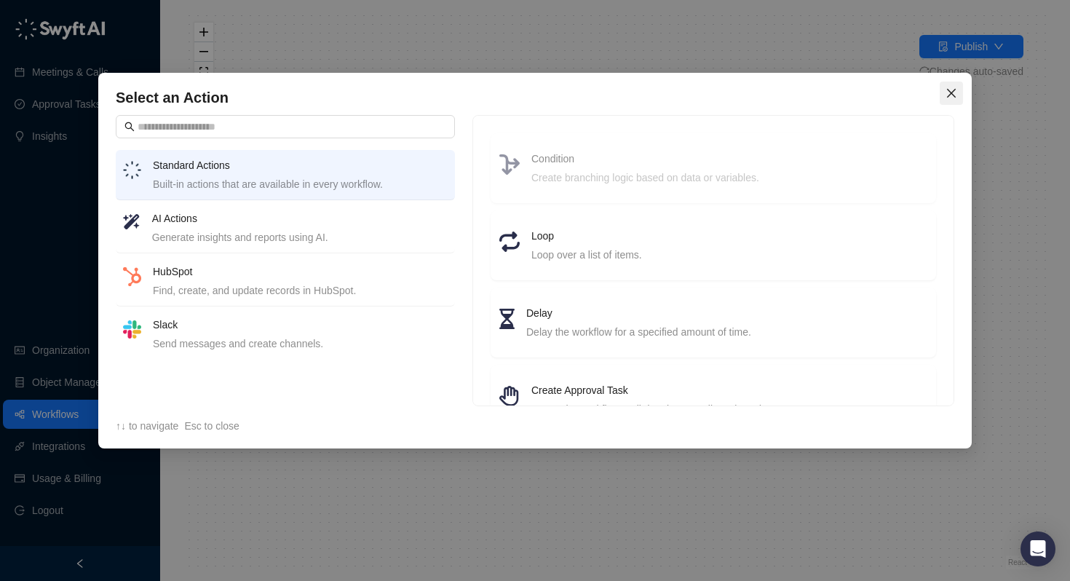
click at [951, 89] on icon "close" at bounding box center [952, 93] width 12 height 12
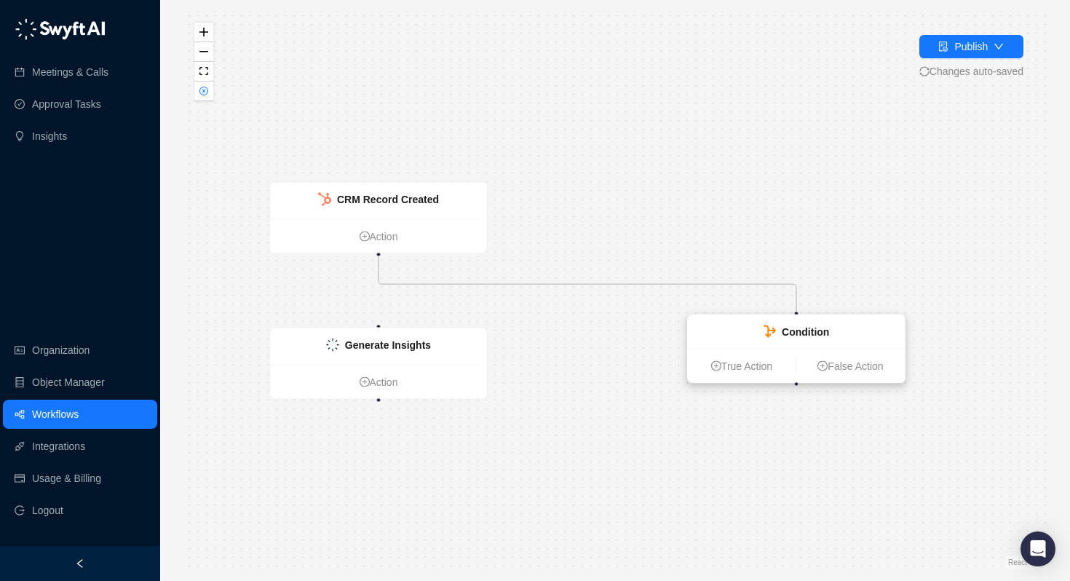
drag, startPoint x: 848, startPoint y: 396, endPoint x: 793, endPoint y: 381, distance: 56.5
click at [793, 381] on div "CRM Record Created Action Condition True Action False Action Generate Insights …" at bounding box center [614, 291] width 863 height 558
drag, startPoint x: 798, startPoint y: 382, endPoint x: 380, endPoint y: 328, distance: 421.4
click at [380, 328] on div "CRM Record Created Action Condition True Action False Action Generate Insights …" at bounding box center [227, 461] width 863 height 558
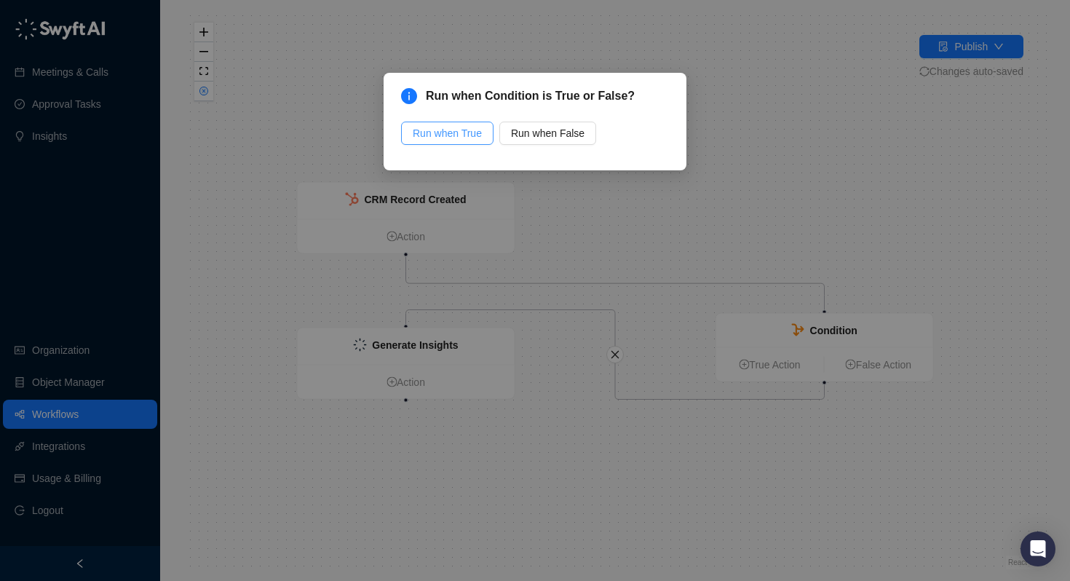
click at [451, 134] on span "Run when True" at bounding box center [447, 133] width 69 height 16
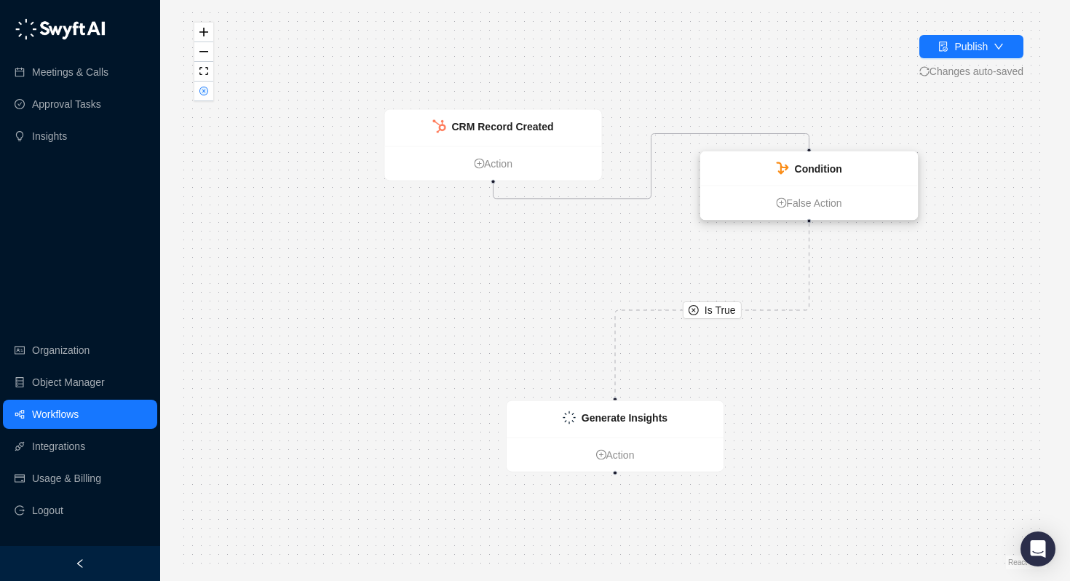
drag, startPoint x: 732, startPoint y: 270, endPoint x: 804, endPoint y: 167, distance: 126.0
click at [804, 167] on strong "Condition" at bounding box center [818, 169] width 47 height 12
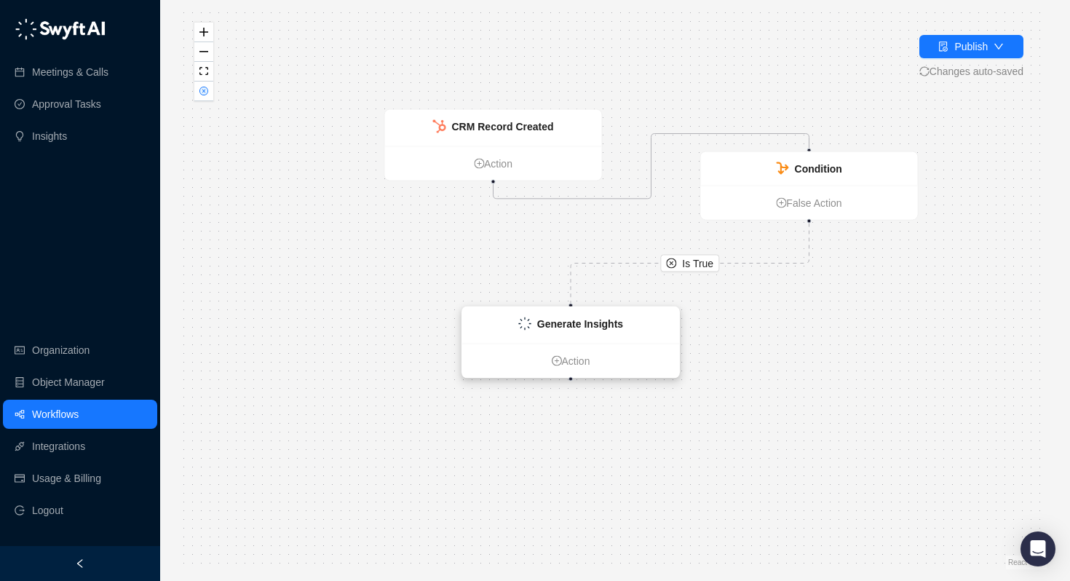
drag, startPoint x: 636, startPoint y: 415, endPoint x: 591, endPoint y: 322, distance: 102.9
click at [592, 322] on strong "Generate Insights" at bounding box center [580, 324] width 86 height 12
click at [563, 331] on div "Generate Insights" at bounding box center [580, 325] width 86 height 16
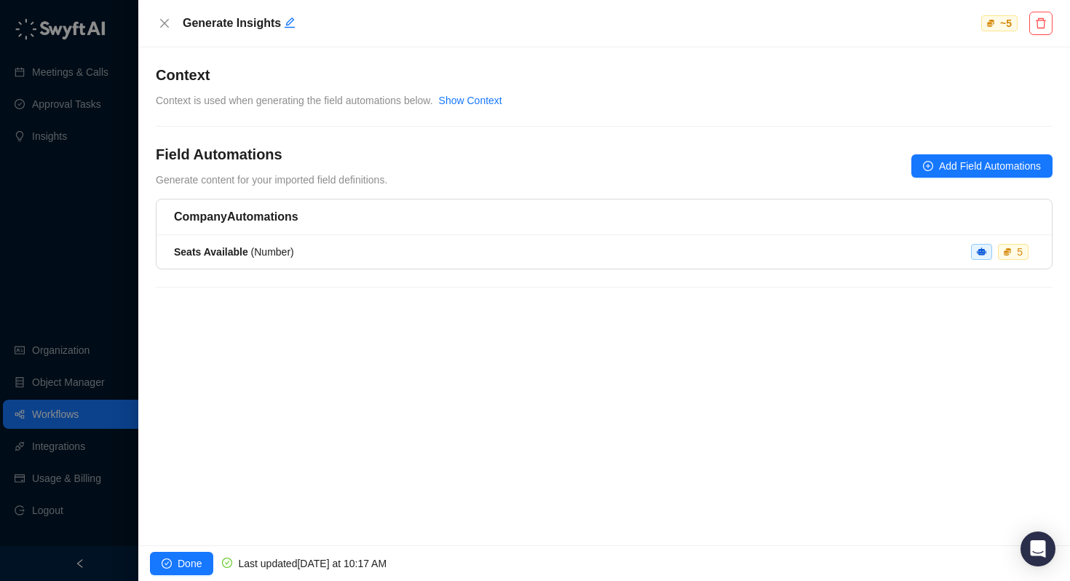
click at [316, 165] on div "Field Automations Generate content for your imported field definitions." at bounding box center [271, 166] width 231 height 44
click at [301, 224] on h5 "Company Automations" at bounding box center [604, 216] width 860 height 17
click at [192, 568] on span "Done" at bounding box center [190, 563] width 24 height 16
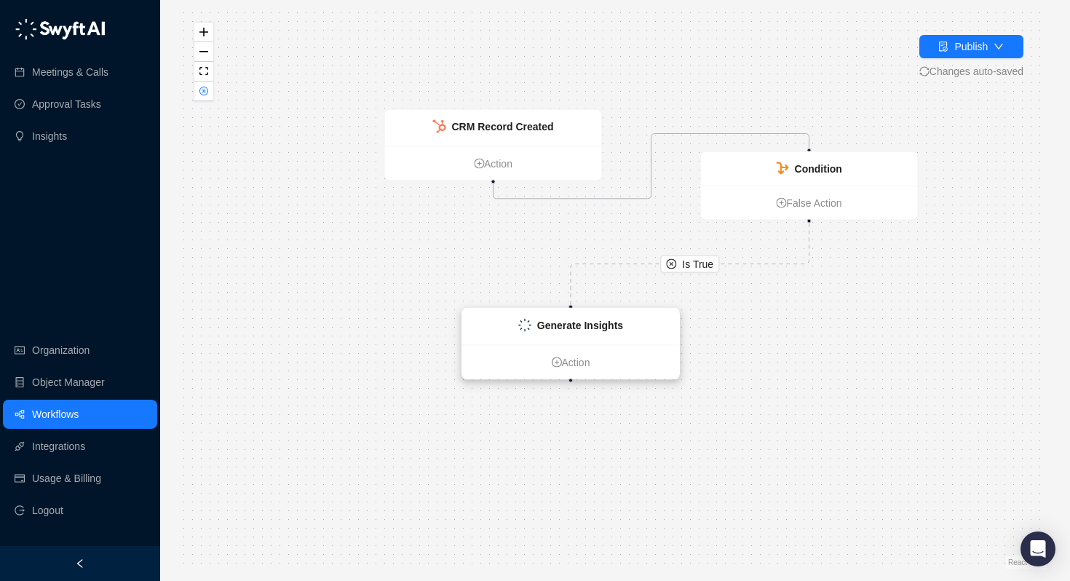
click at [555, 335] on div "Generate Insights" at bounding box center [570, 327] width 217 height 36
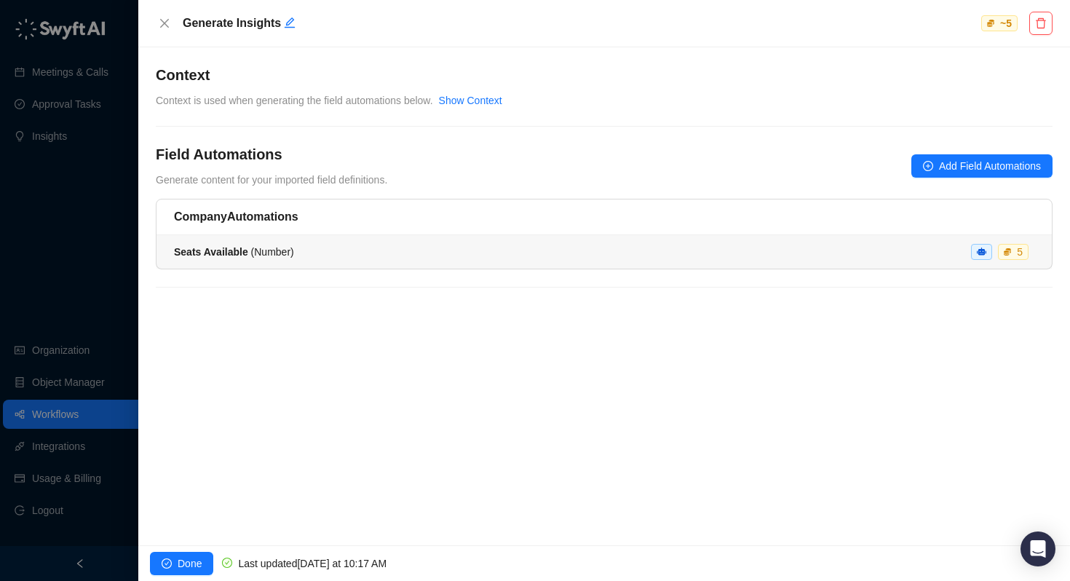
click at [309, 246] on div "Seats Available ( Number ) 5" at bounding box center [604, 252] width 860 height 16
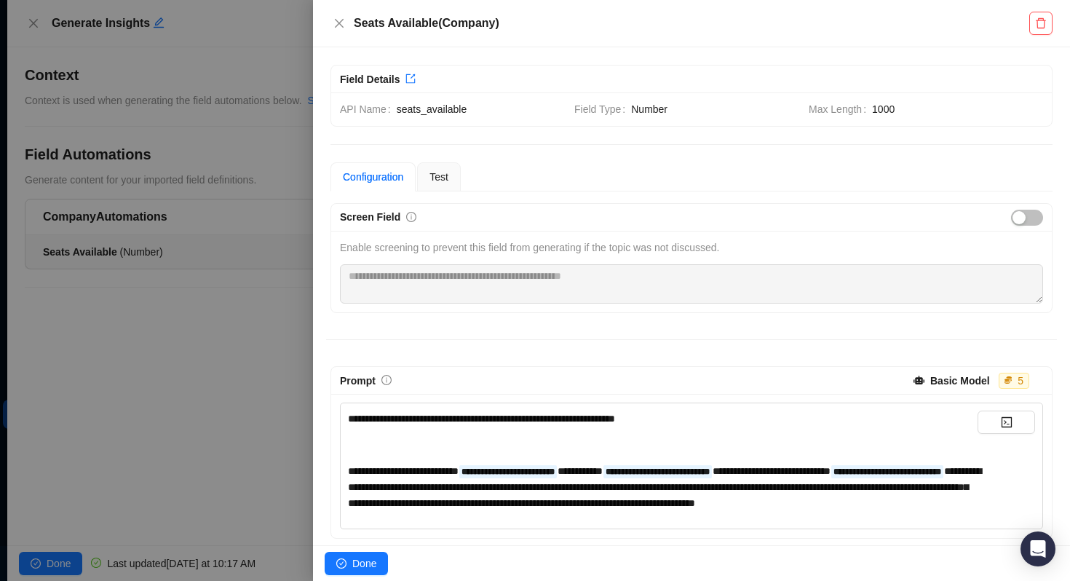
scroll to position [27, 0]
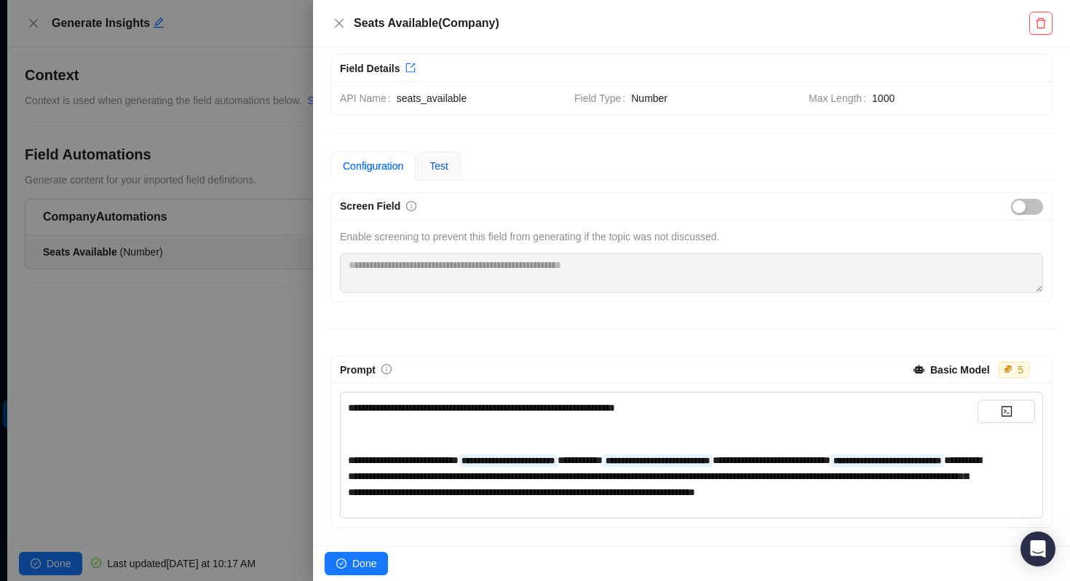
click at [443, 160] on span "Test" at bounding box center [438, 166] width 19 height 12
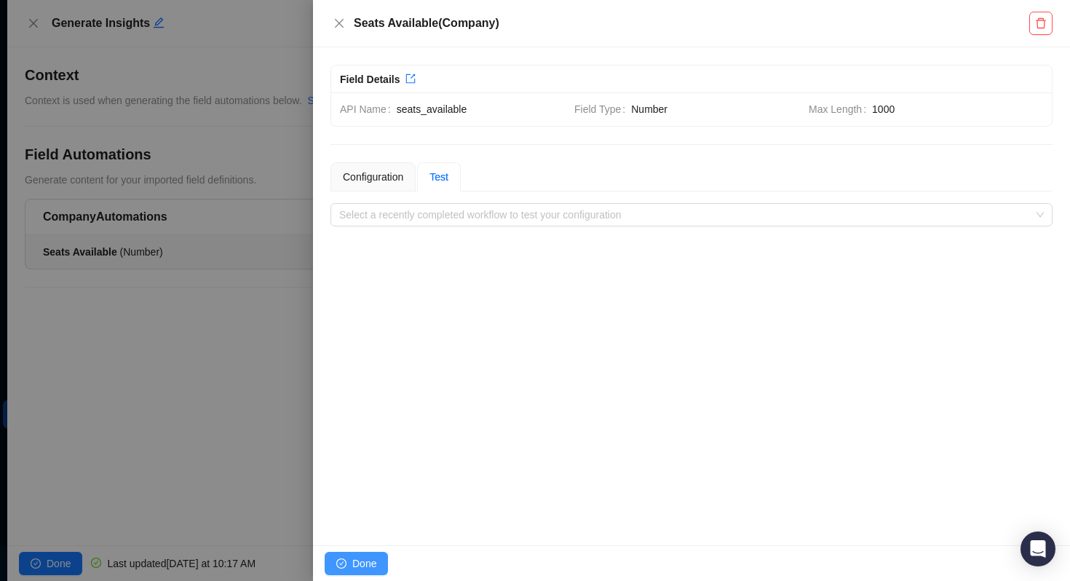
click at [359, 561] on span "Done" at bounding box center [364, 563] width 24 height 16
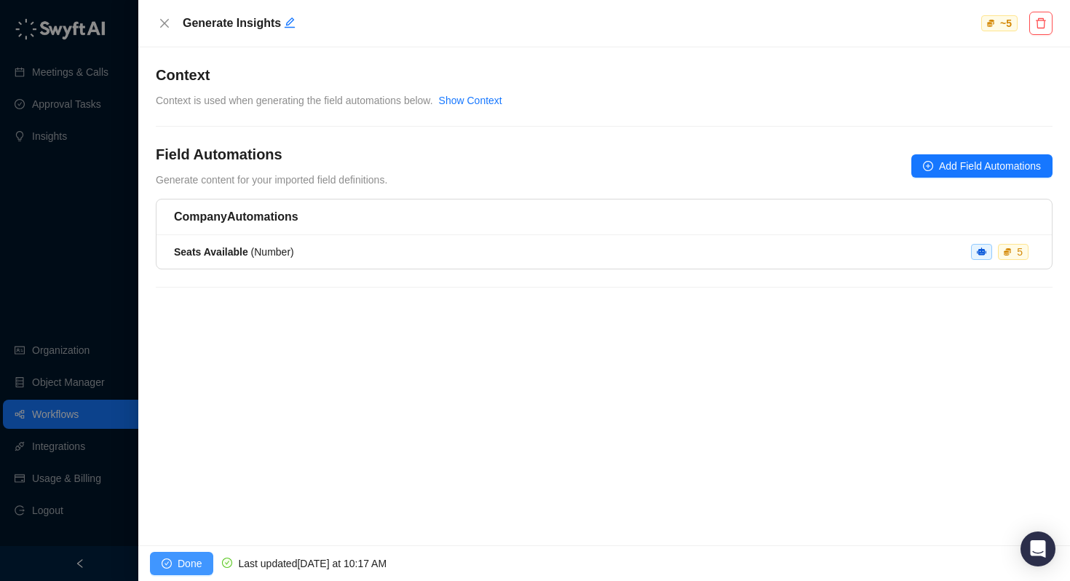
click at [189, 565] on span "Done" at bounding box center [190, 563] width 24 height 16
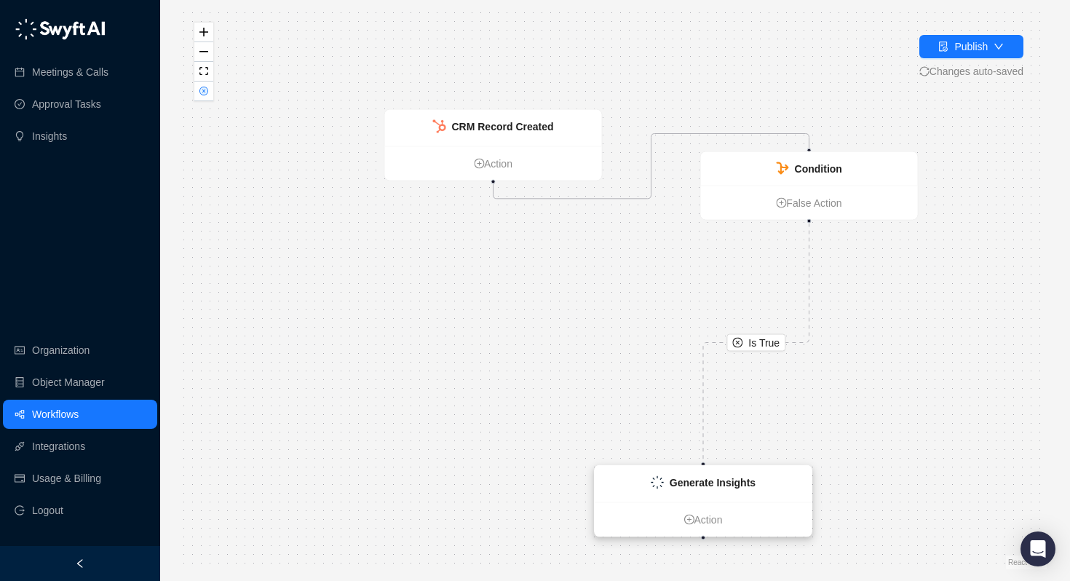
drag, startPoint x: 592, startPoint y: 320, endPoint x: 800, endPoint y: 502, distance: 276.5
click at [756, 488] on strong "Generate Insights" at bounding box center [713, 483] width 86 height 12
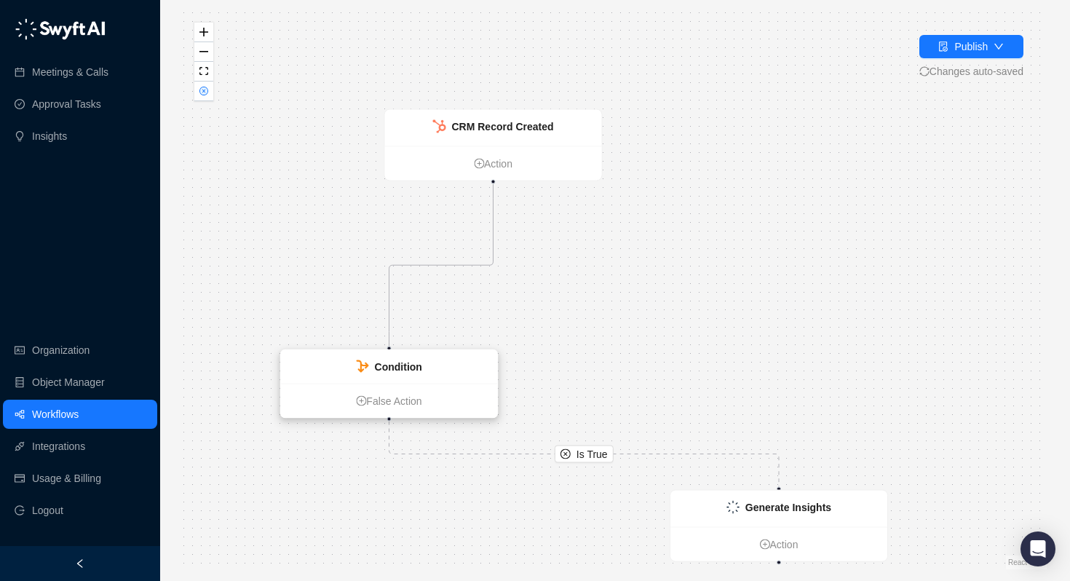
drag, startPoint x: 830, startPoint y: 173, endPoint x: 410, endPoint y: 371, distance: 464.4
click at [410, 371] on strong "Condition" at bounding box center [398, 367] width 47 height 12
click at [47, 427] on link "Workflows" at bounding box center [55, 414] width 47 height 29
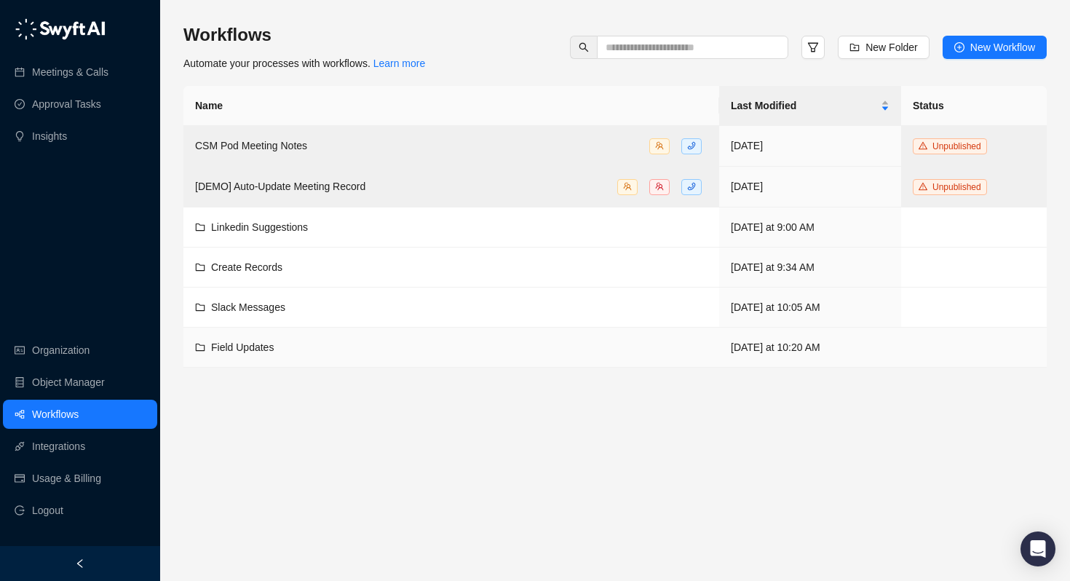
click at [234, 344] on span "Field Updates" at bounding box center [242, 347] width 63 height 12
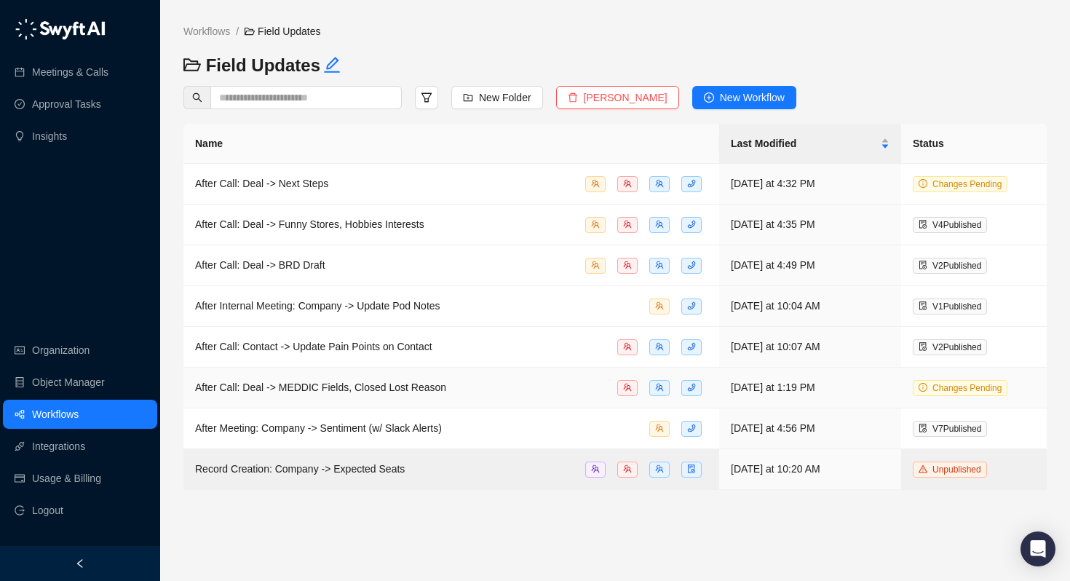
click at [268, 383] on span "After Call: Deal -> MEDDIC Fields, Closed Lost Reason" at bounding box center [320, 387] width 251 height 12
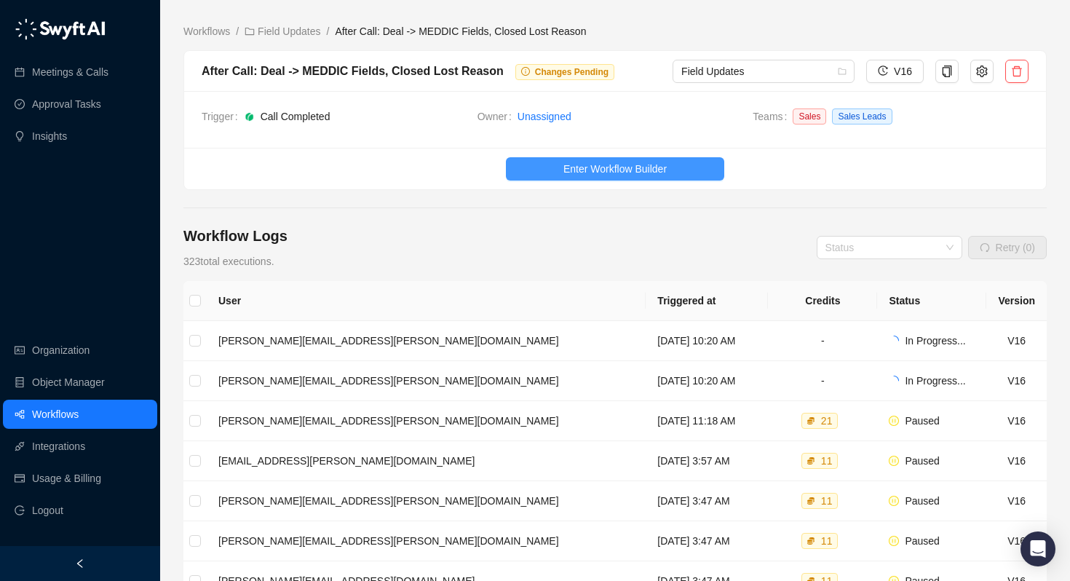
click at [558, 163] on button "Enter Workflow Builder" at bounding box center [615, 168] width 218 height 23
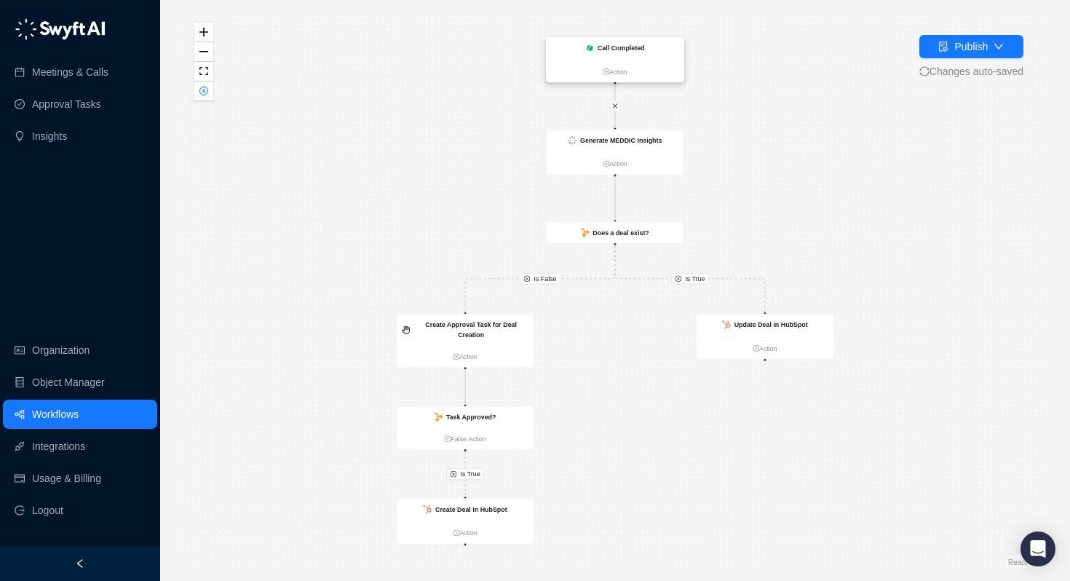
click at [628, 48] on strong "Call Completed" at bounding box center [621, 47] width 47 height 7
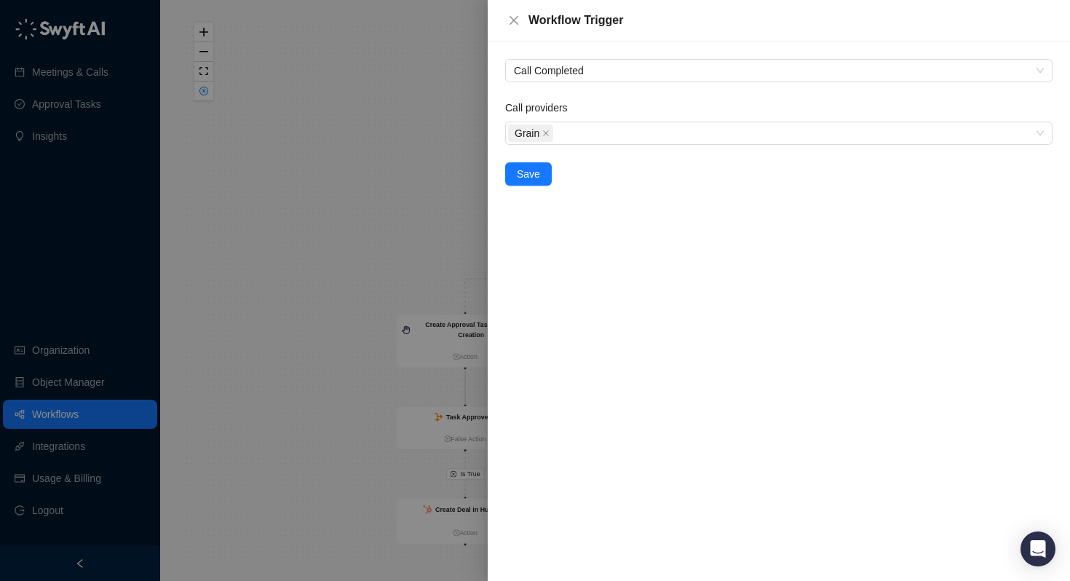
click at [379, 124] on div at bounding box center [535, 290] width 1070 height 581
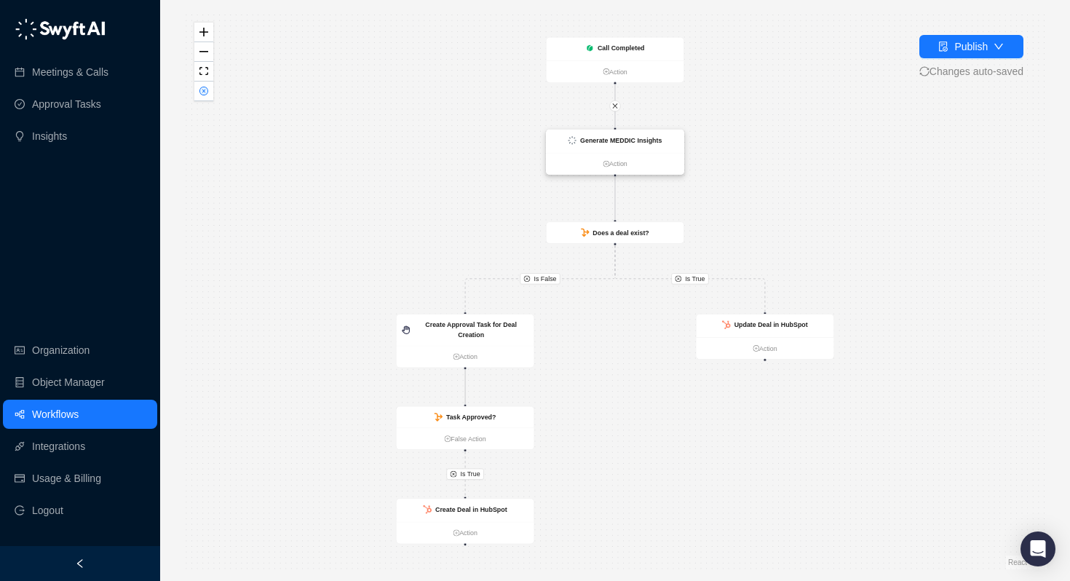
click at [621, 141] on strong "Generate MEDDIC Insights" at bounding box center [621, 140] width 82 height 7
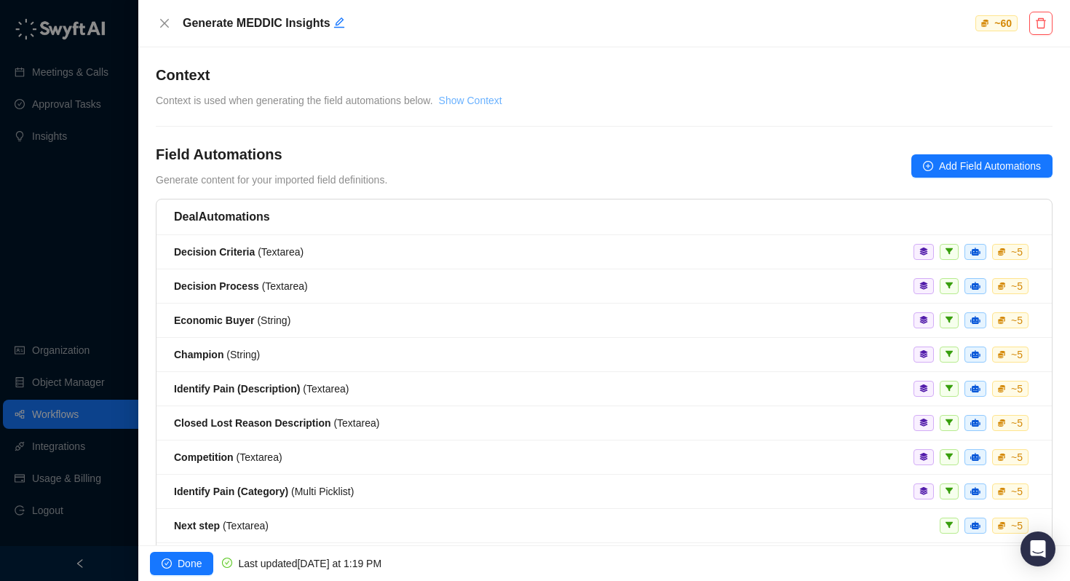
click at [484, 99] on link "Show Context" at bounding box center [470, 101] width 63 height 12
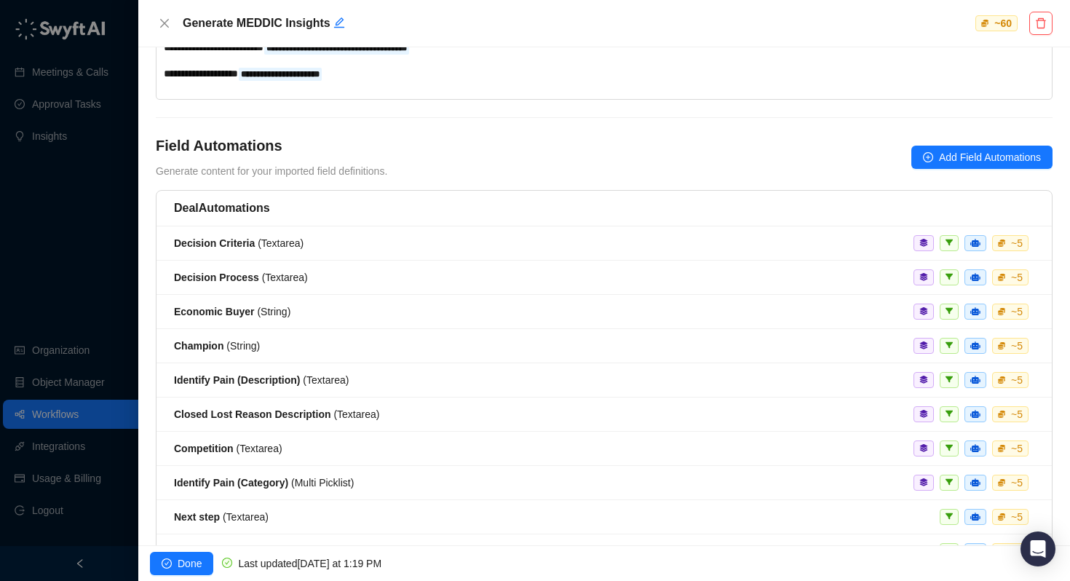
scroll to position [303, 0]
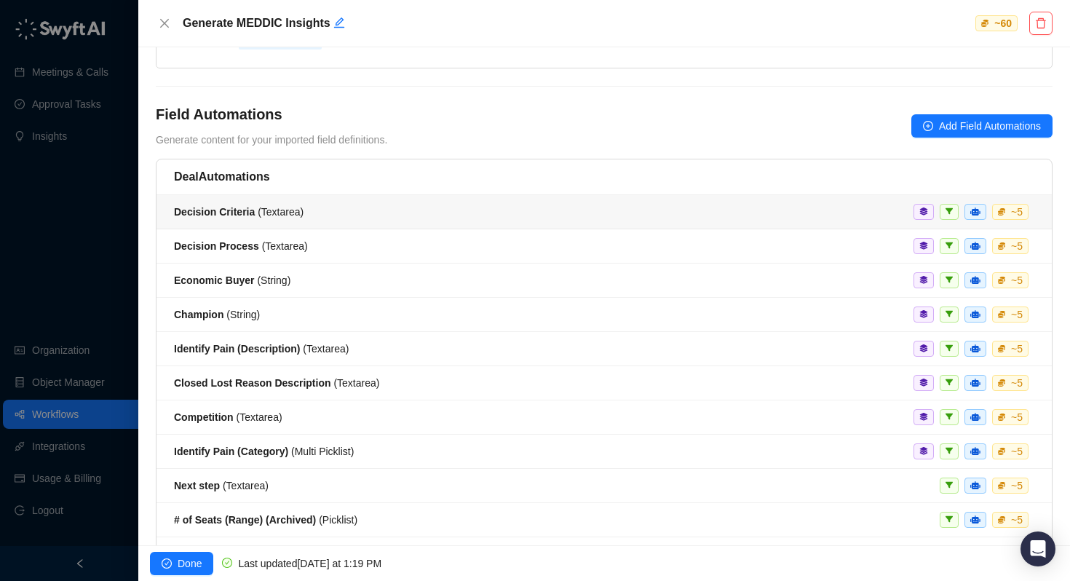
click at [308, 219] on div "Decision Criteria ( Textarea ) ~ 5" at bounding box center [604, 212] width 860 height 16
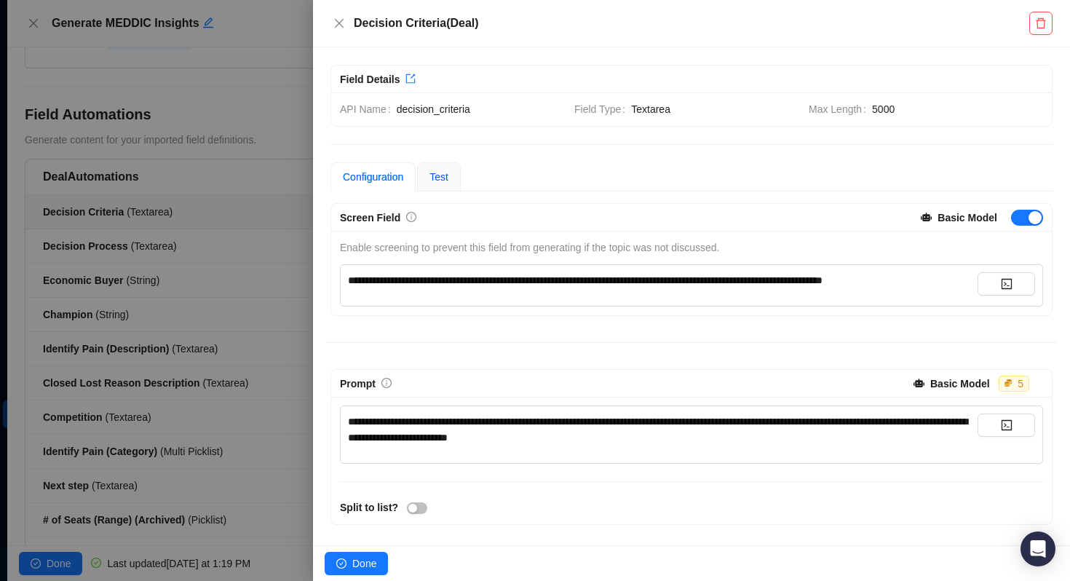
click at [441, 178] on span "Test" at bounding box center [438, 177] width 19 height 12
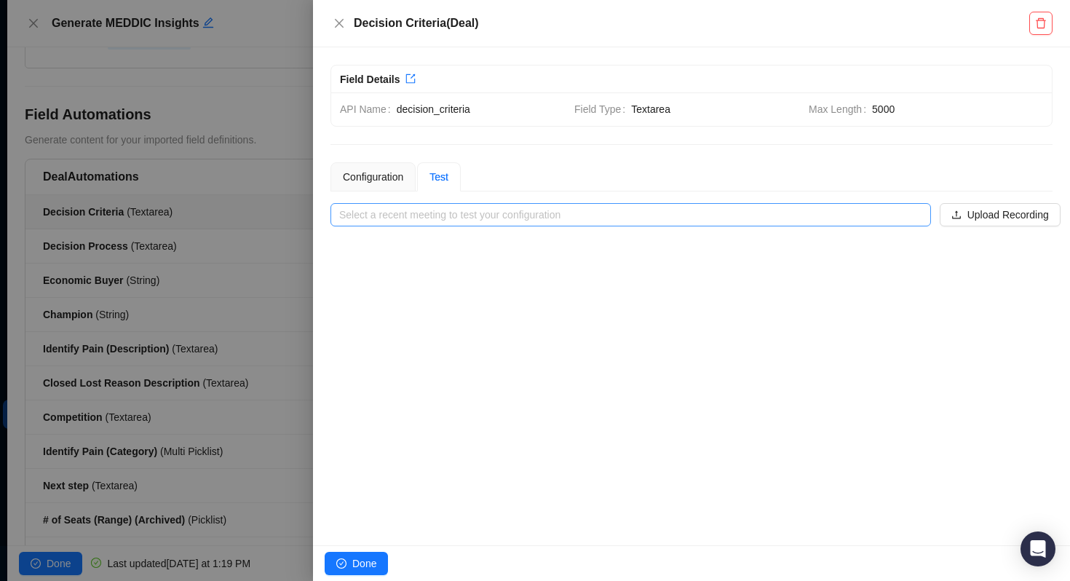
click at [420, 210] on input "search" at bounding box center [626, 215] width 574 height 22
click at [420, 136] on div "**********" at bounding box center [691, 296] width 757 height 498
click at [336, 23] on icon "close" at bounding box center [339, 23] width 12 height 12
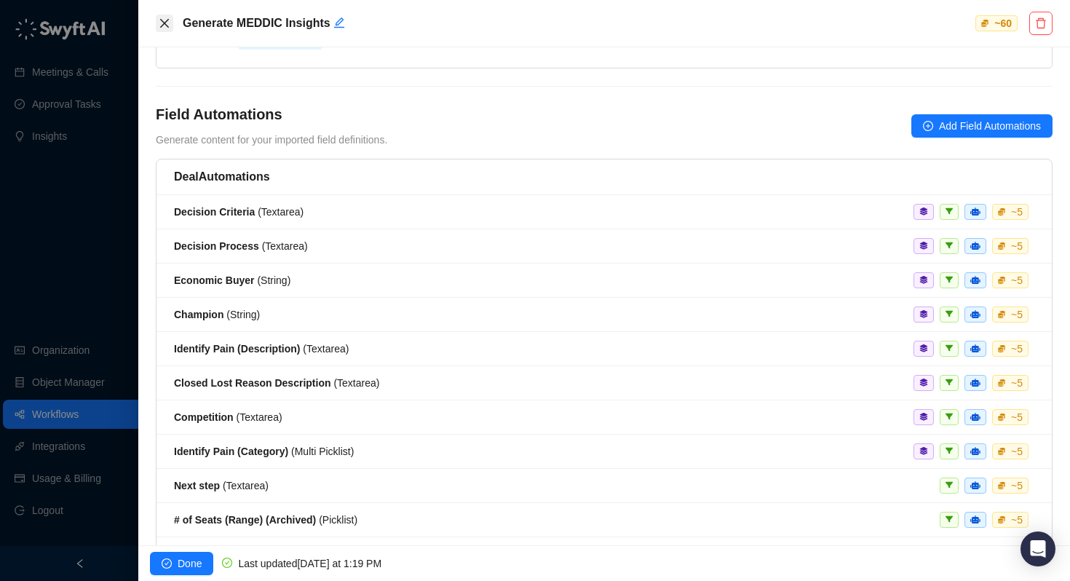
click at [160, 29] on button "Close" at bounding box center [164, 23] width 17 height 17
